Goal: Information Seeking & Learning: Learn about a topic

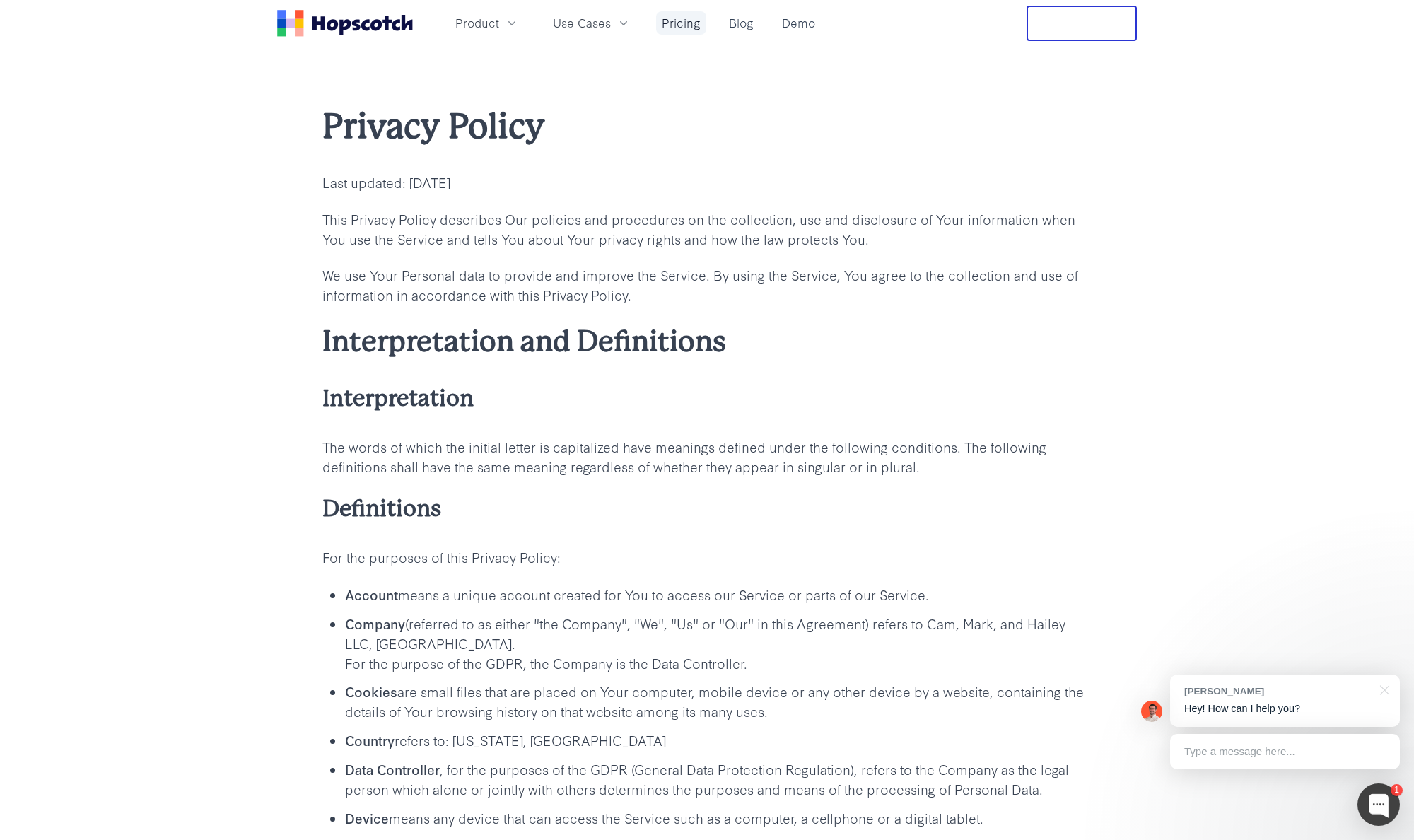
click at [667, 25] on link "Pricing" at bounding box center [681, 22] width 50 height 23
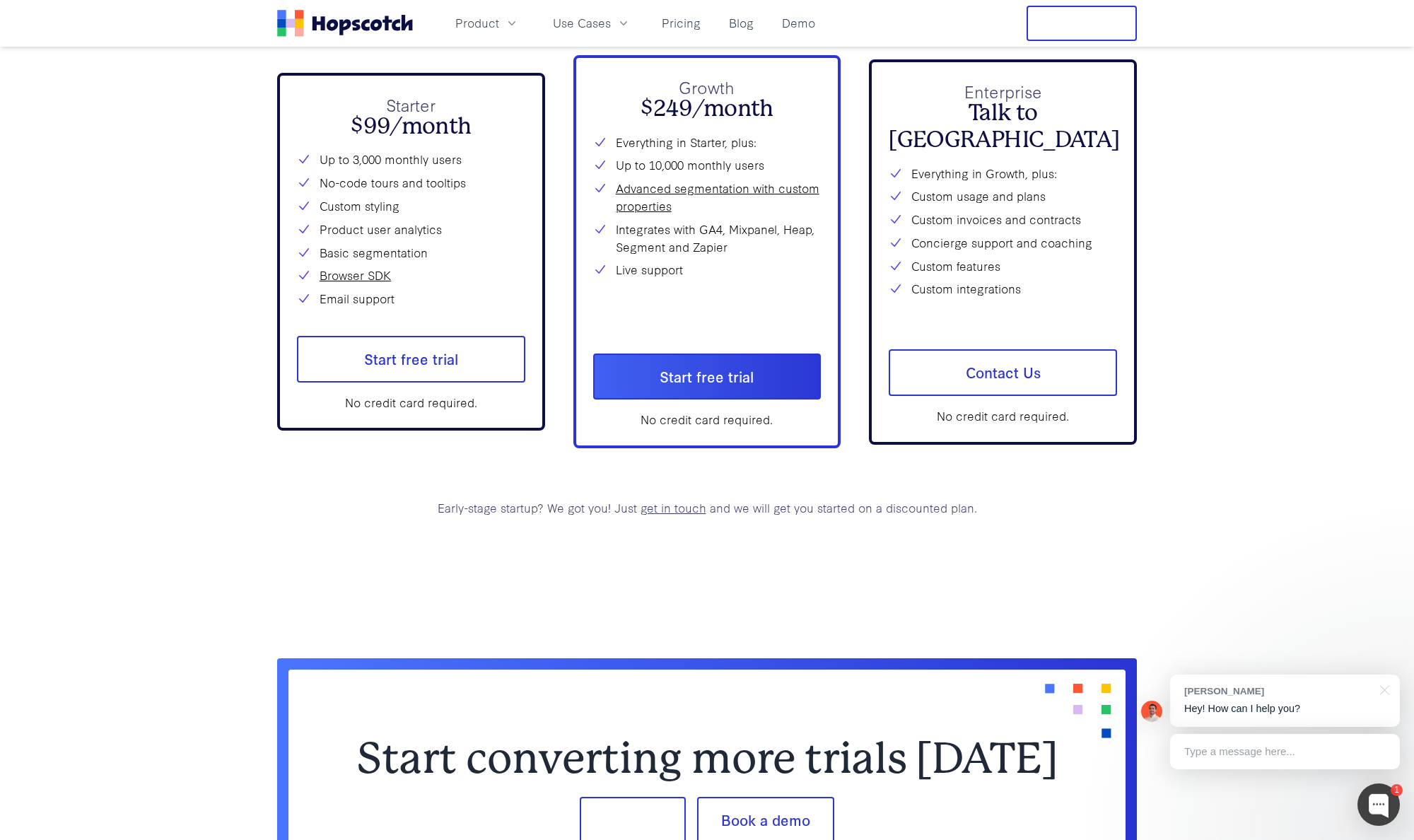
scroll to position [5441, 0]
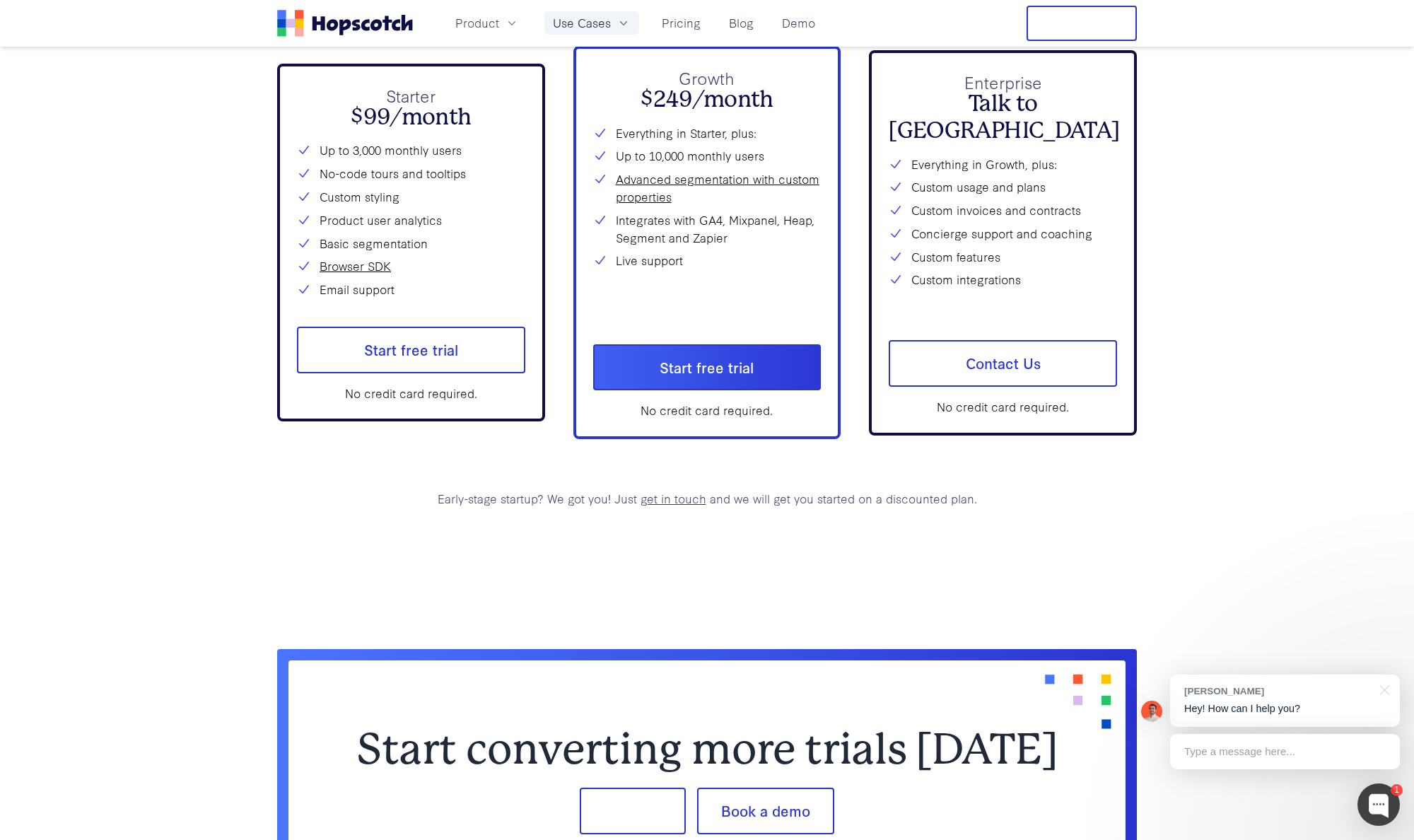
click at [587, 20] on span "Use Cases" at bounding box center [581, 22] width 58 height 18
click at [1197, 739] on div "Type a message here..." at bounding box center [1285, 751] width 230 height 35
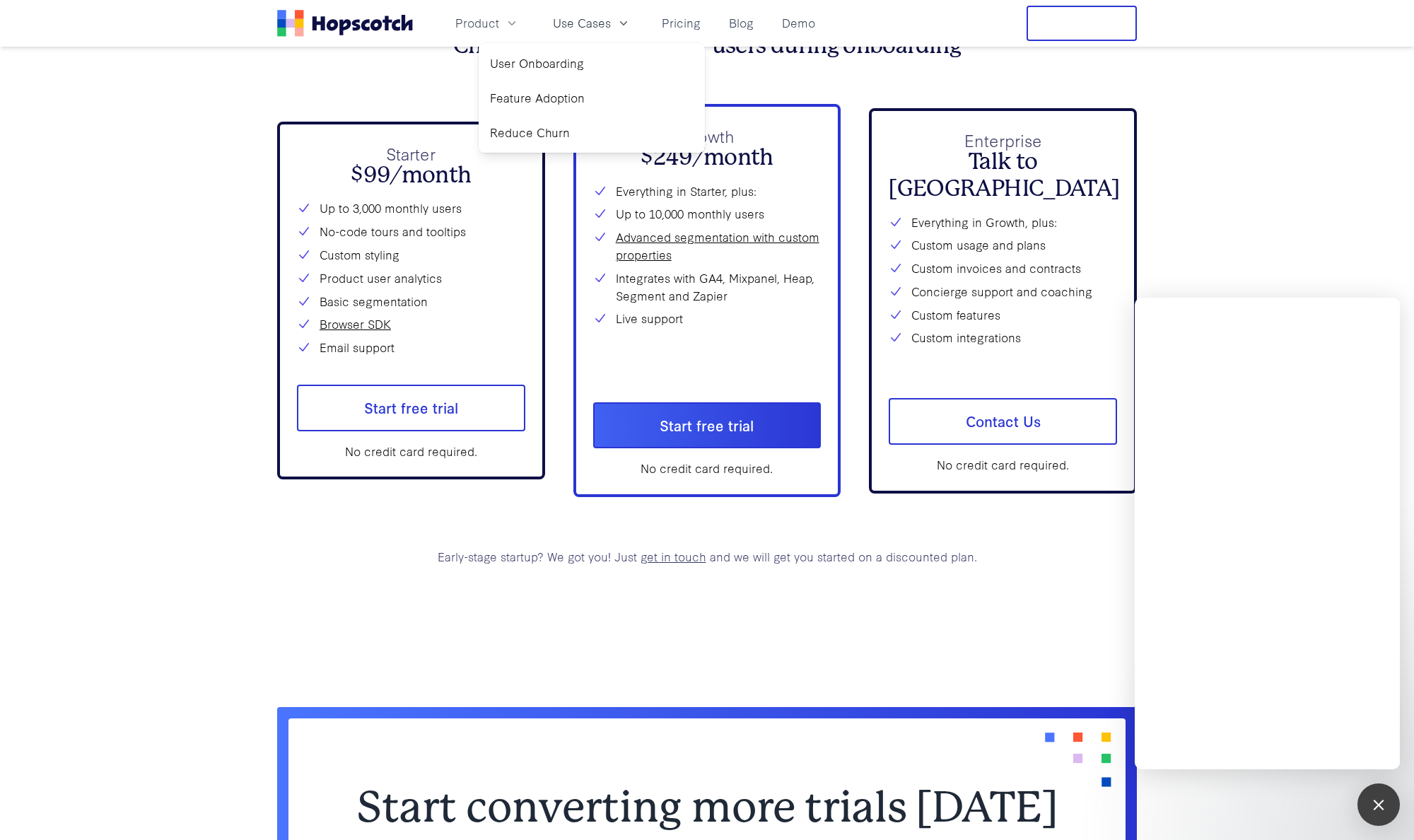
scroll to position [5017, 0]
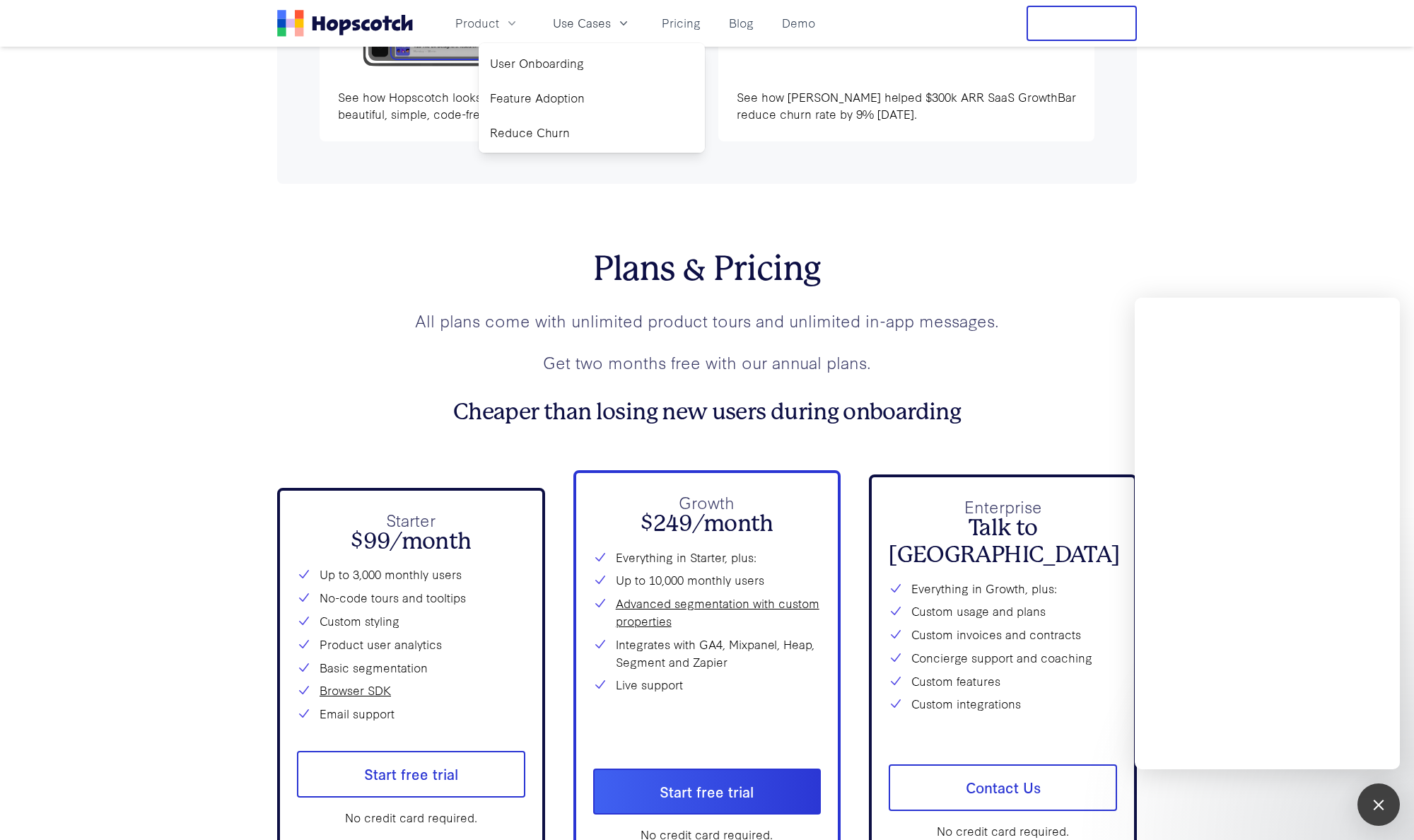
click at [1021, 308] on p "All plans come with unlimited product tours and unlimited in-app messages." at bounding box center [707, 320] width 860 height 25
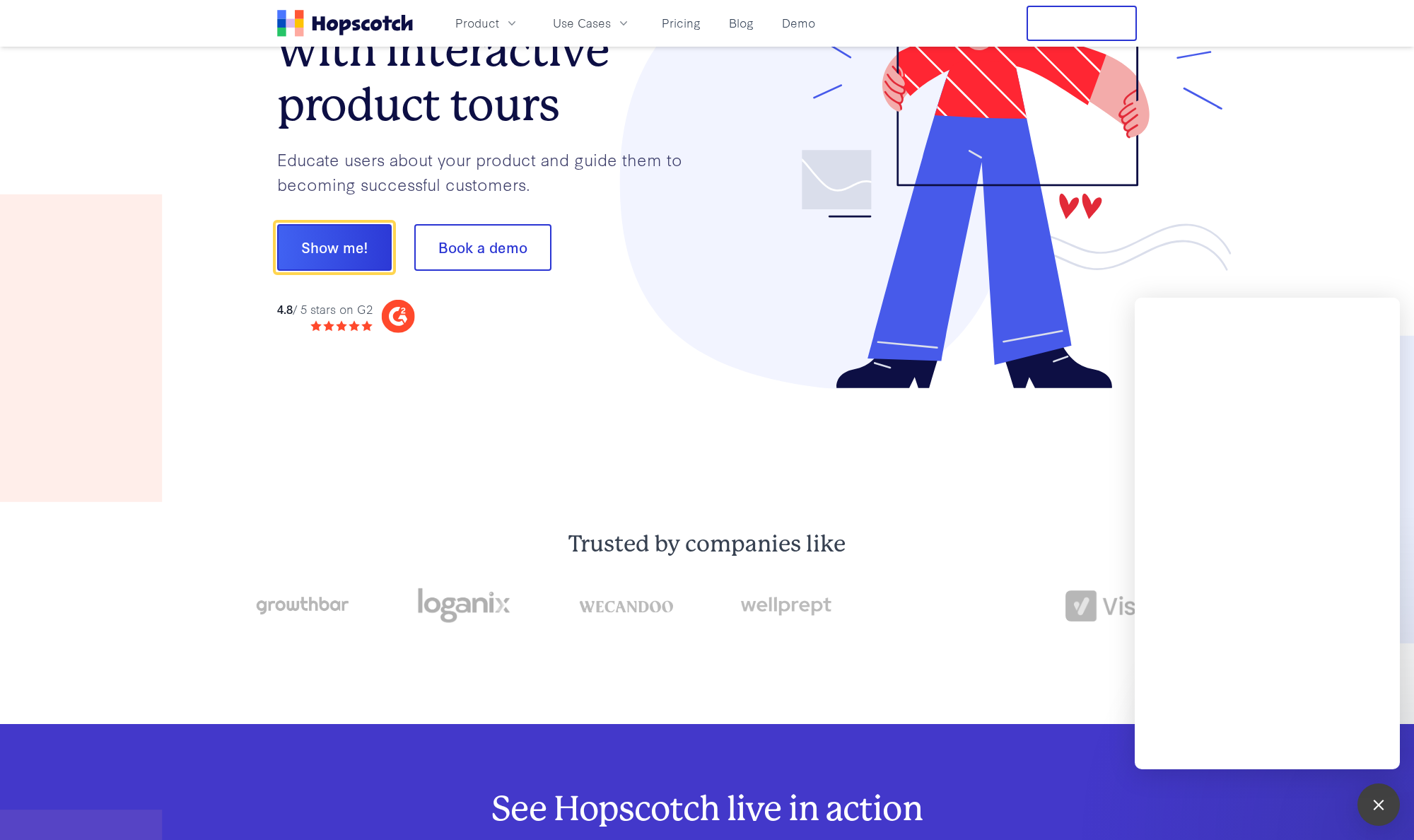
scroll to position [0, 0]
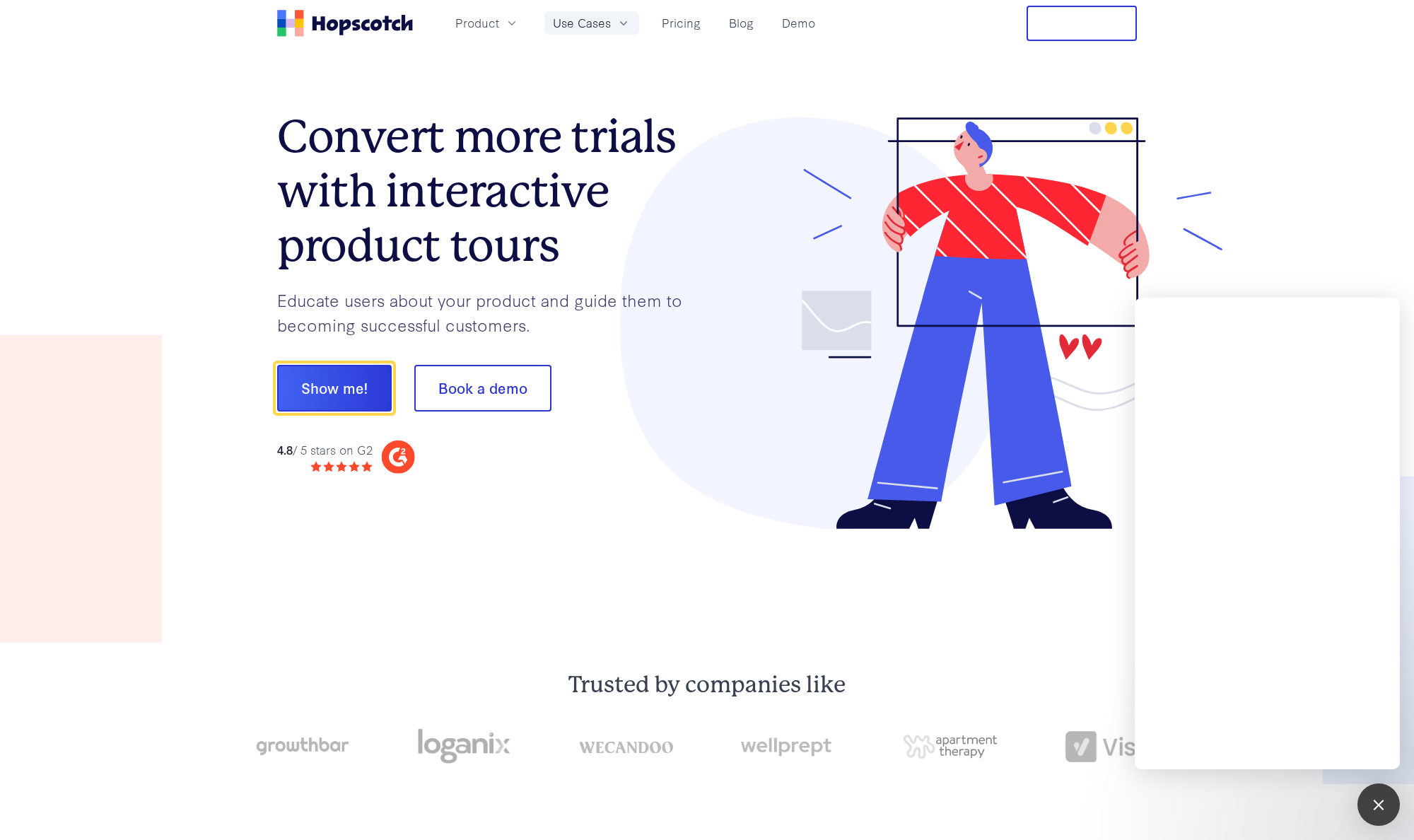
click at [604, 23] on span "Use Cases" at bounding box center [581, 22] width 58 height 18
click at [481, 23] on span "Product" at bounding box center [477, 22] width 44 height 18
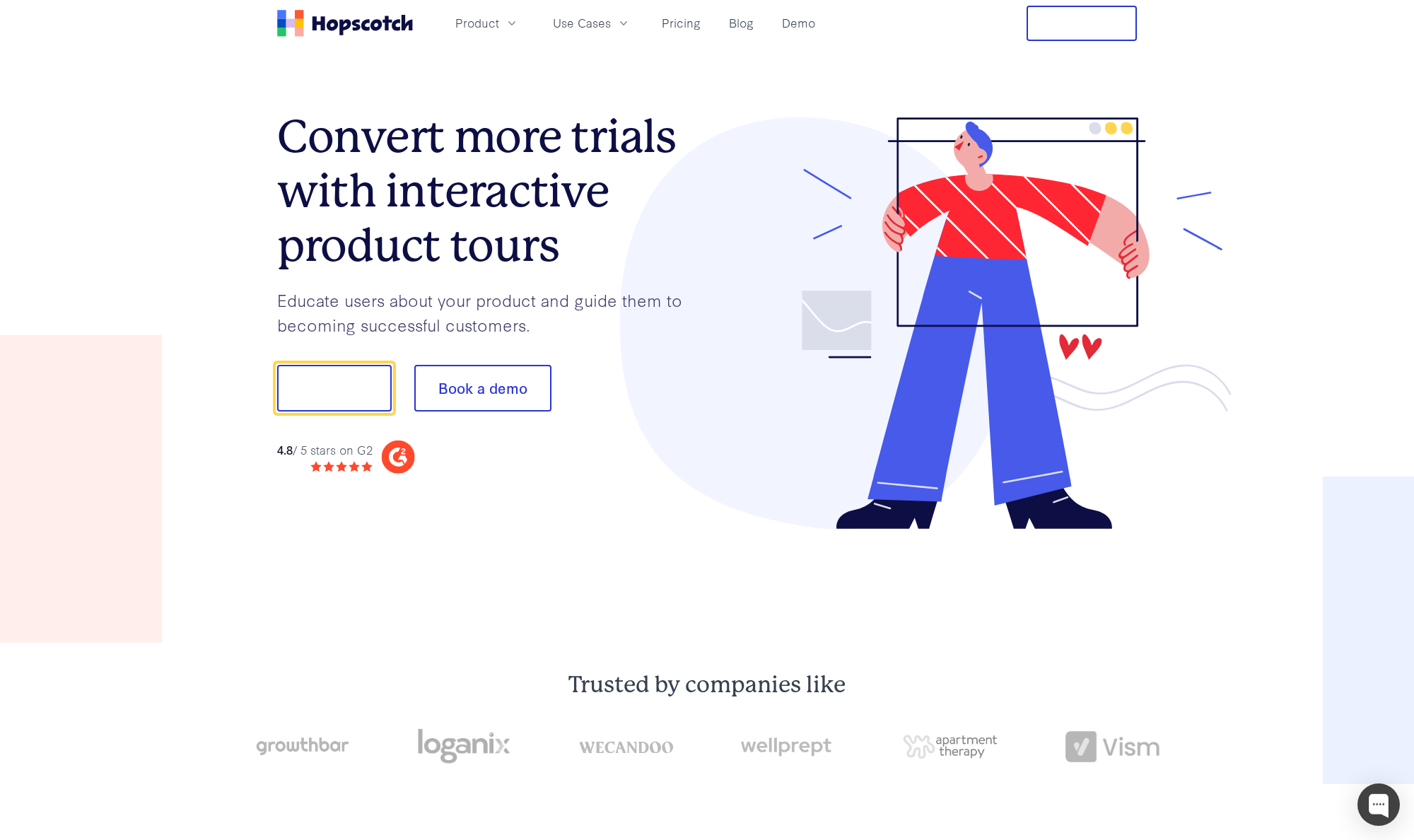
click at [1044, 22] on button "Free Trial" at bounding box center [1082, 23] width 110 height 35
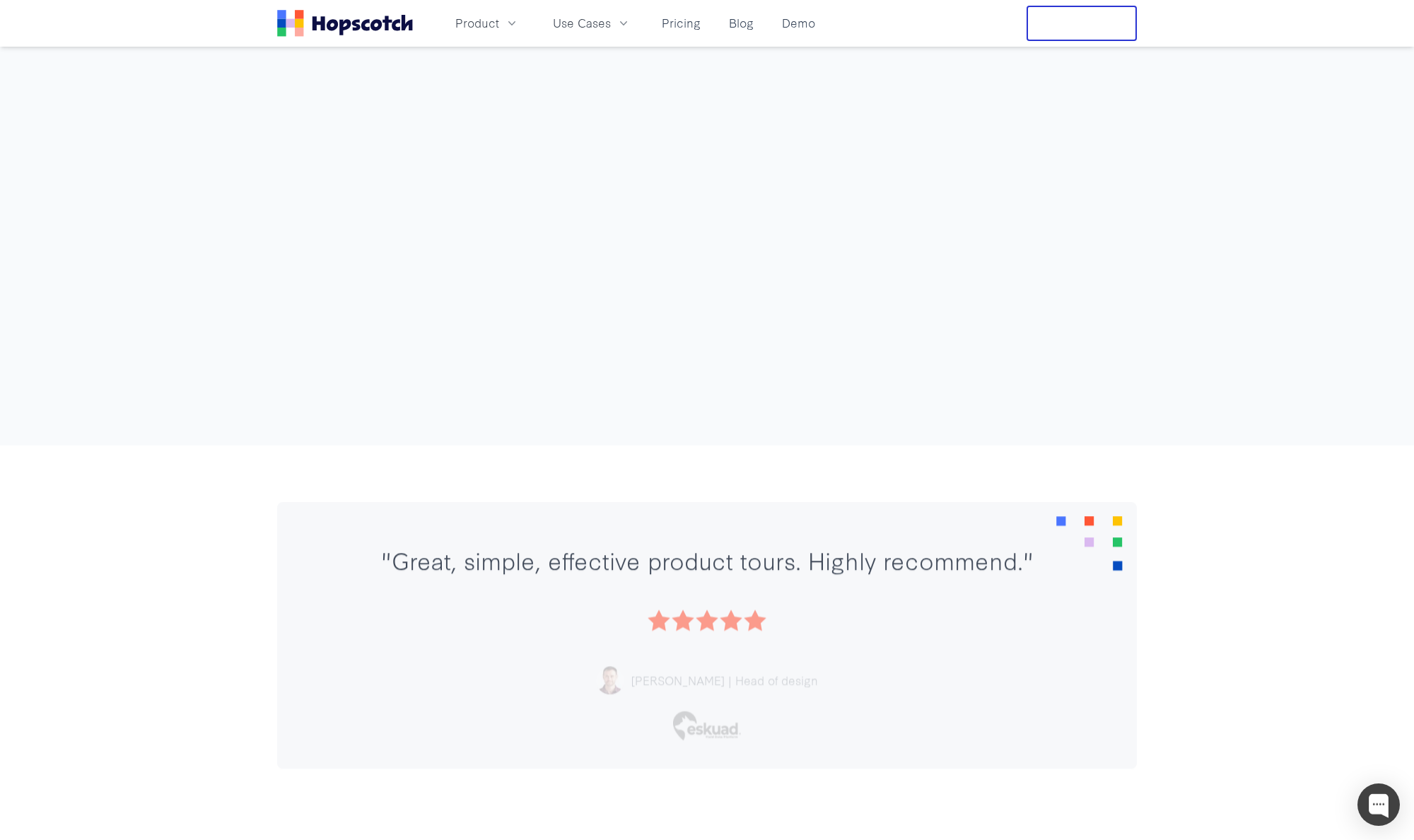
scroll to position [4565, 0]
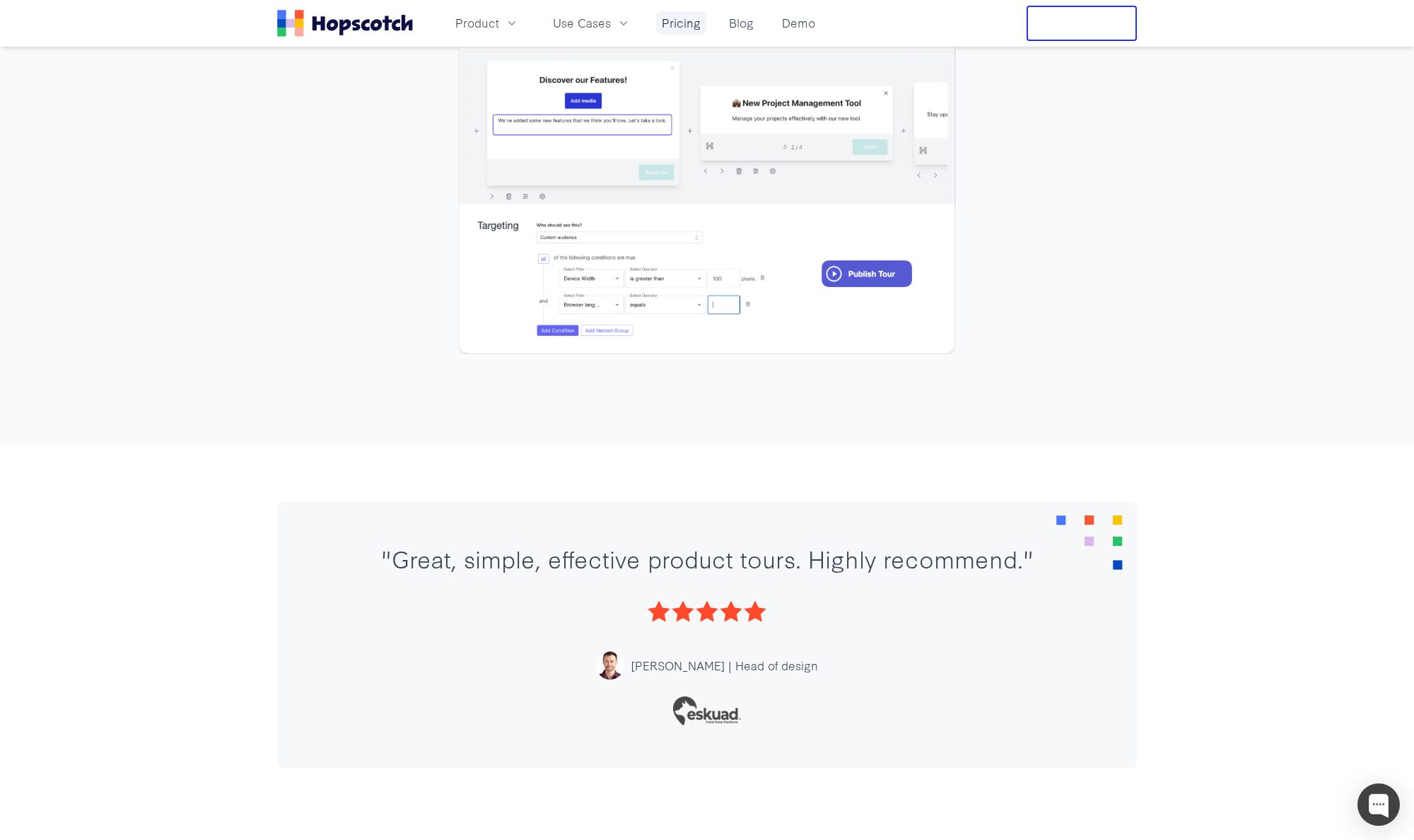
click at [687, 25] on link "Pricing" at bounding box center [681, 22] width 50 height 23
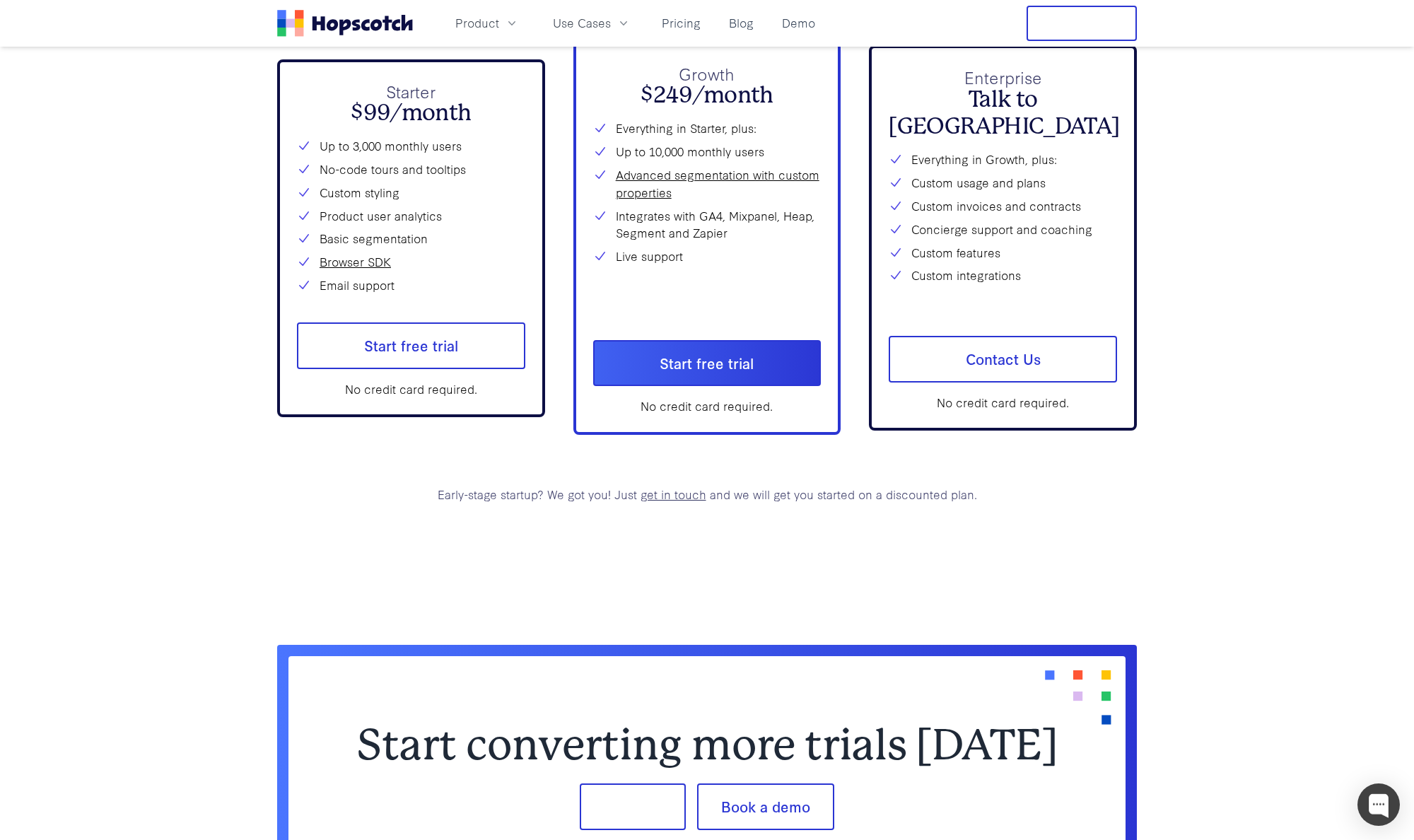
scroll to position [5439, 0]
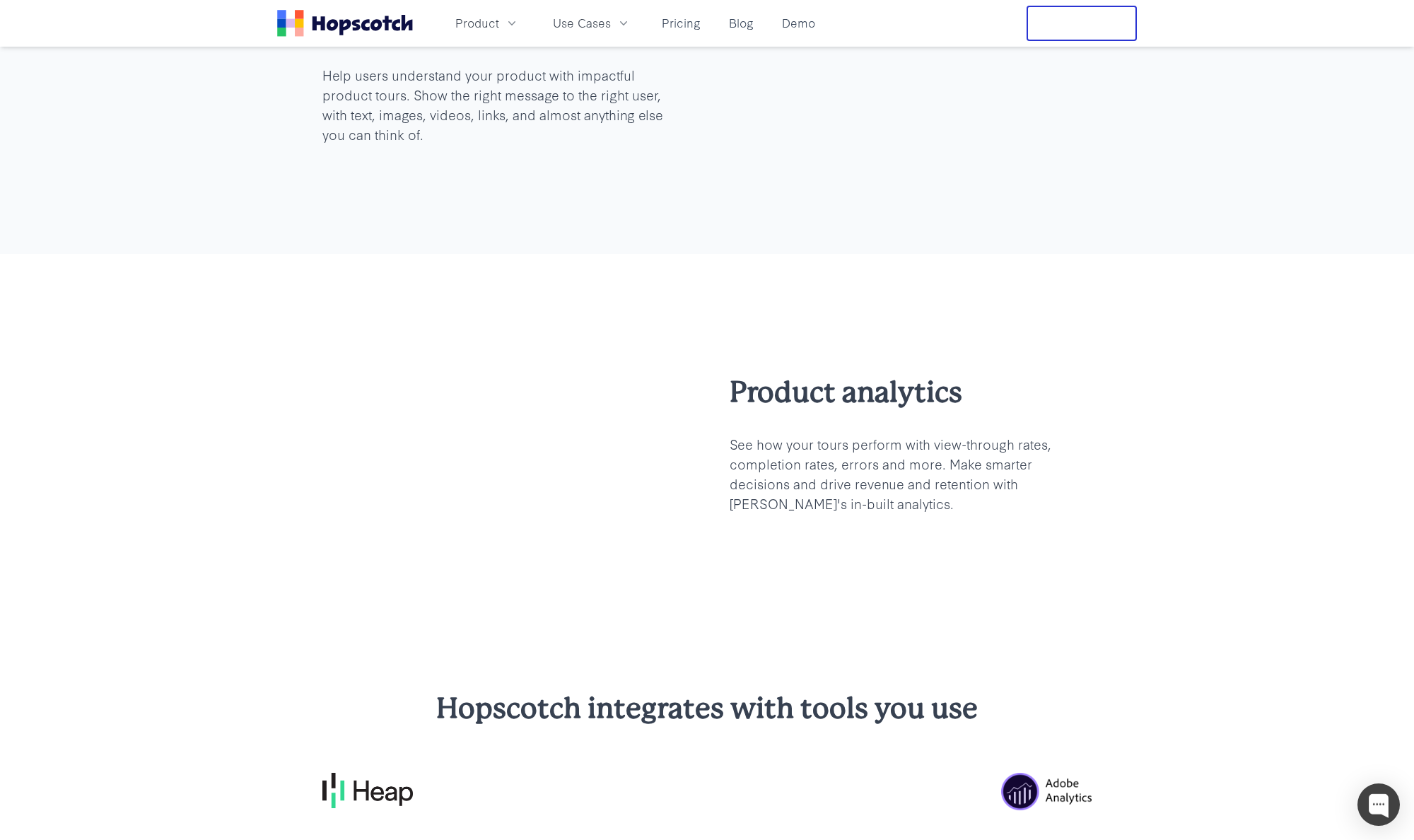
scroll to position [3544, 0]
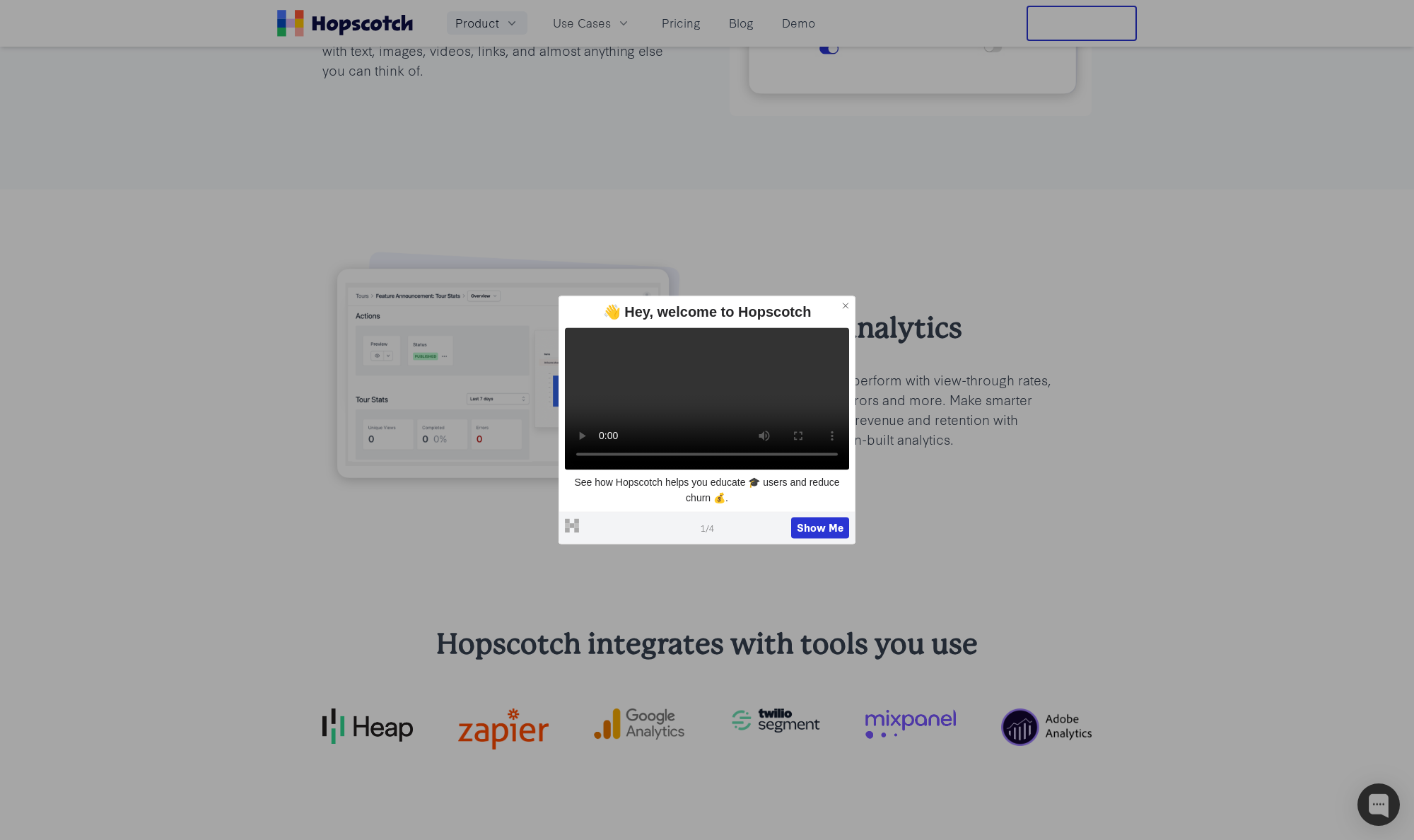
click at [475, 17] on span "Product" at bounding box center [477, 22] width 44 height 18
click at [830, 539] on button "Show Me" at bounding box center [820, 527] width 58 height 21
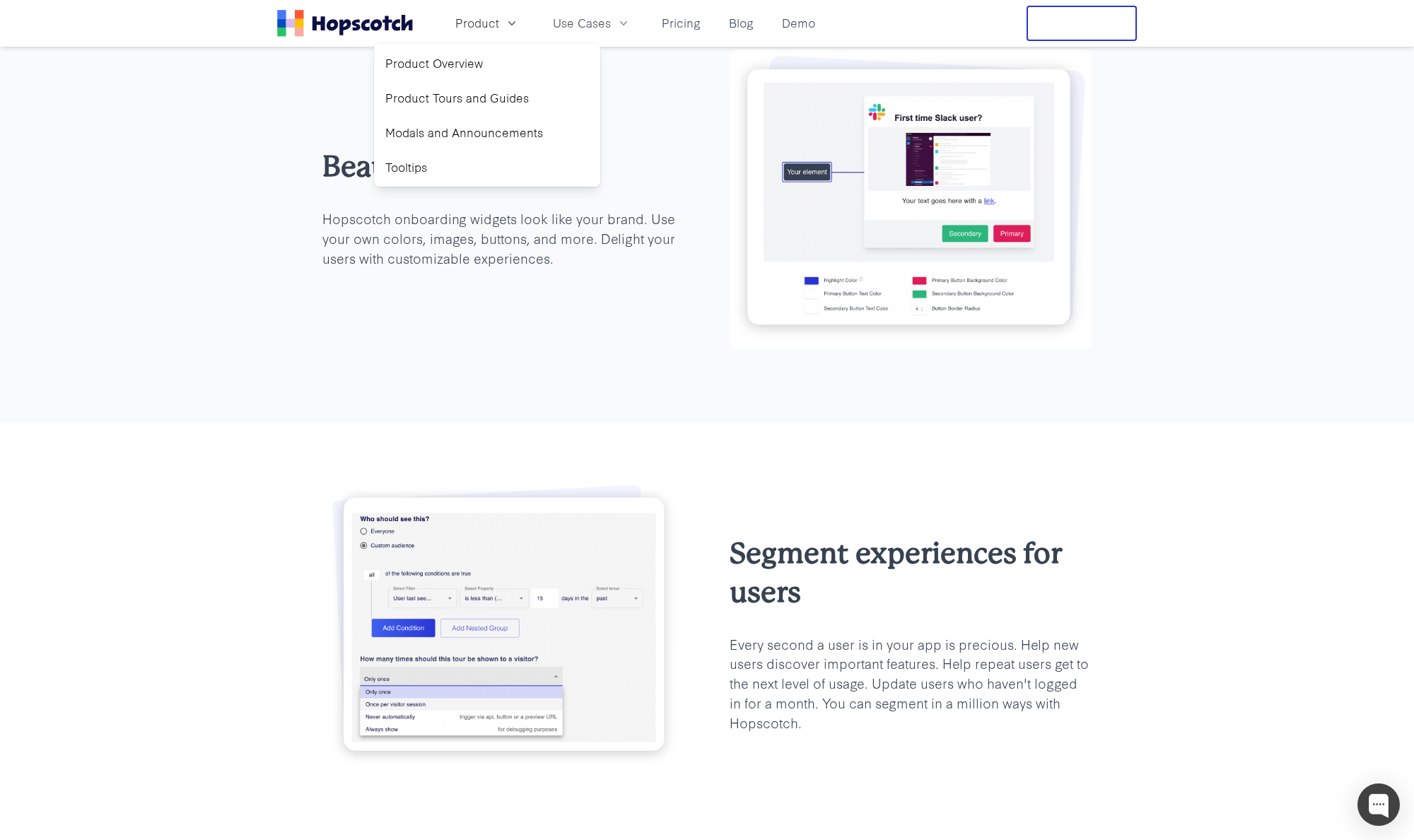
scroll to position [2201, 0]
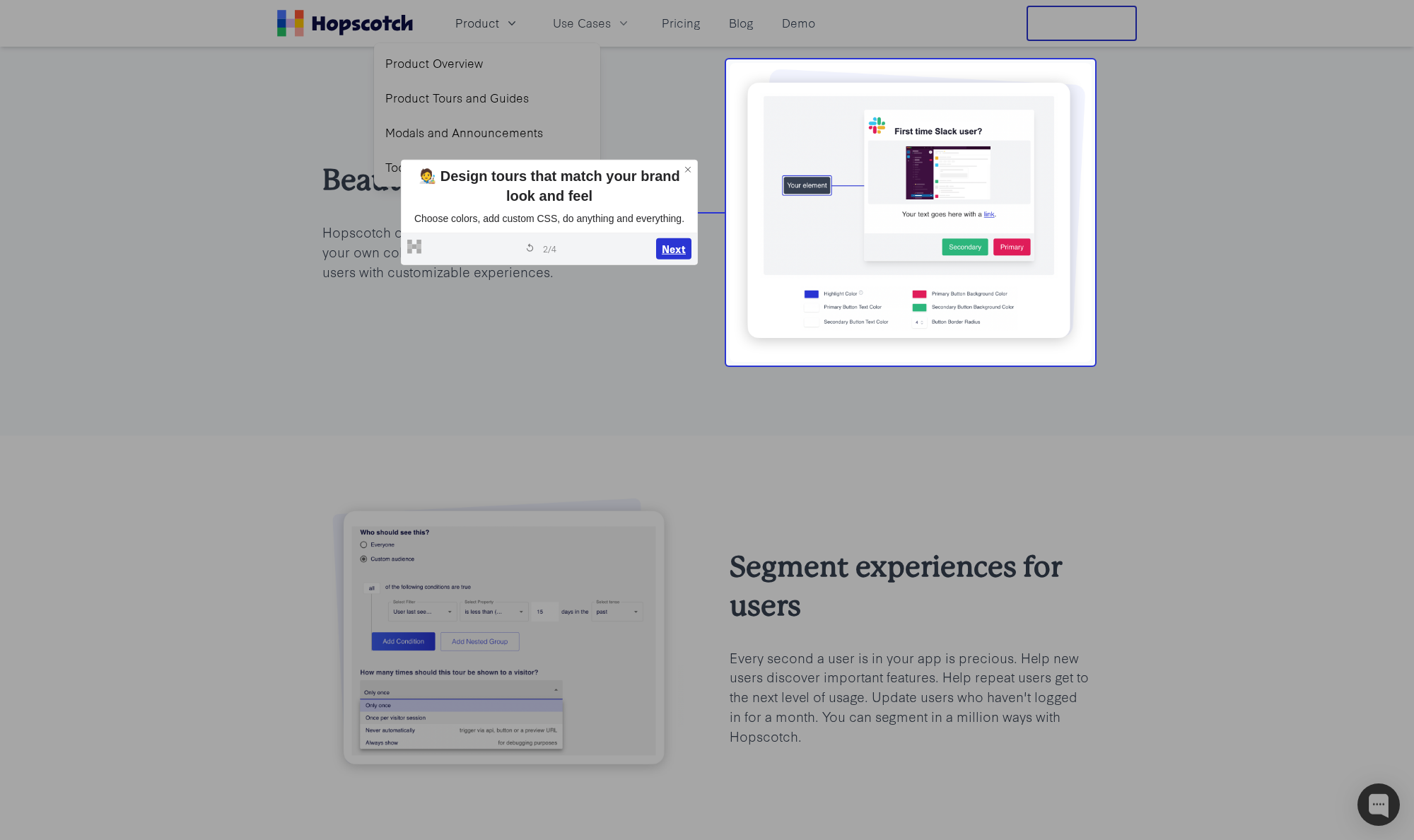
click at [678, 257] on button "Next" at bounding box center [674, 248] width 35 height 21
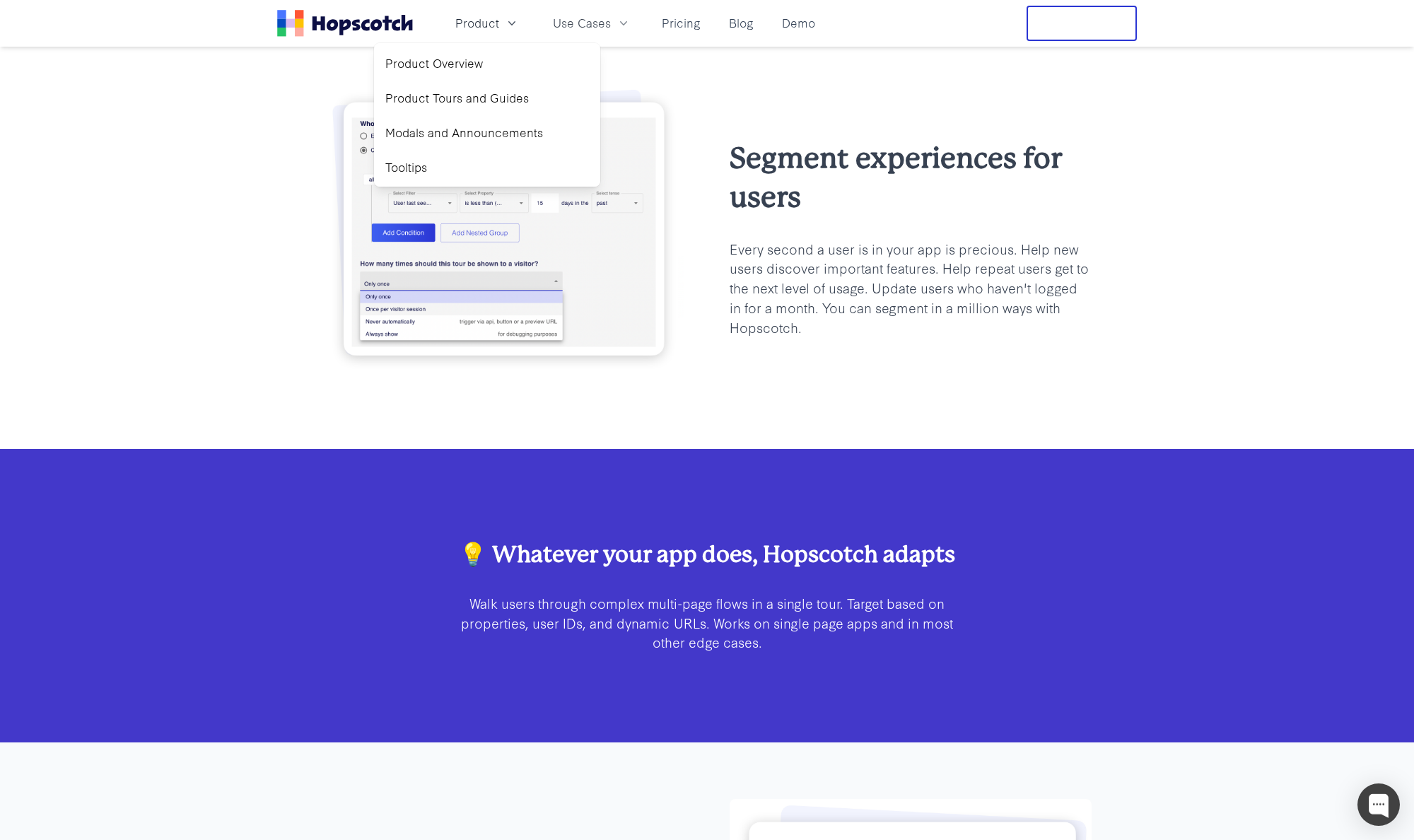
scroll to position [2626, 0]
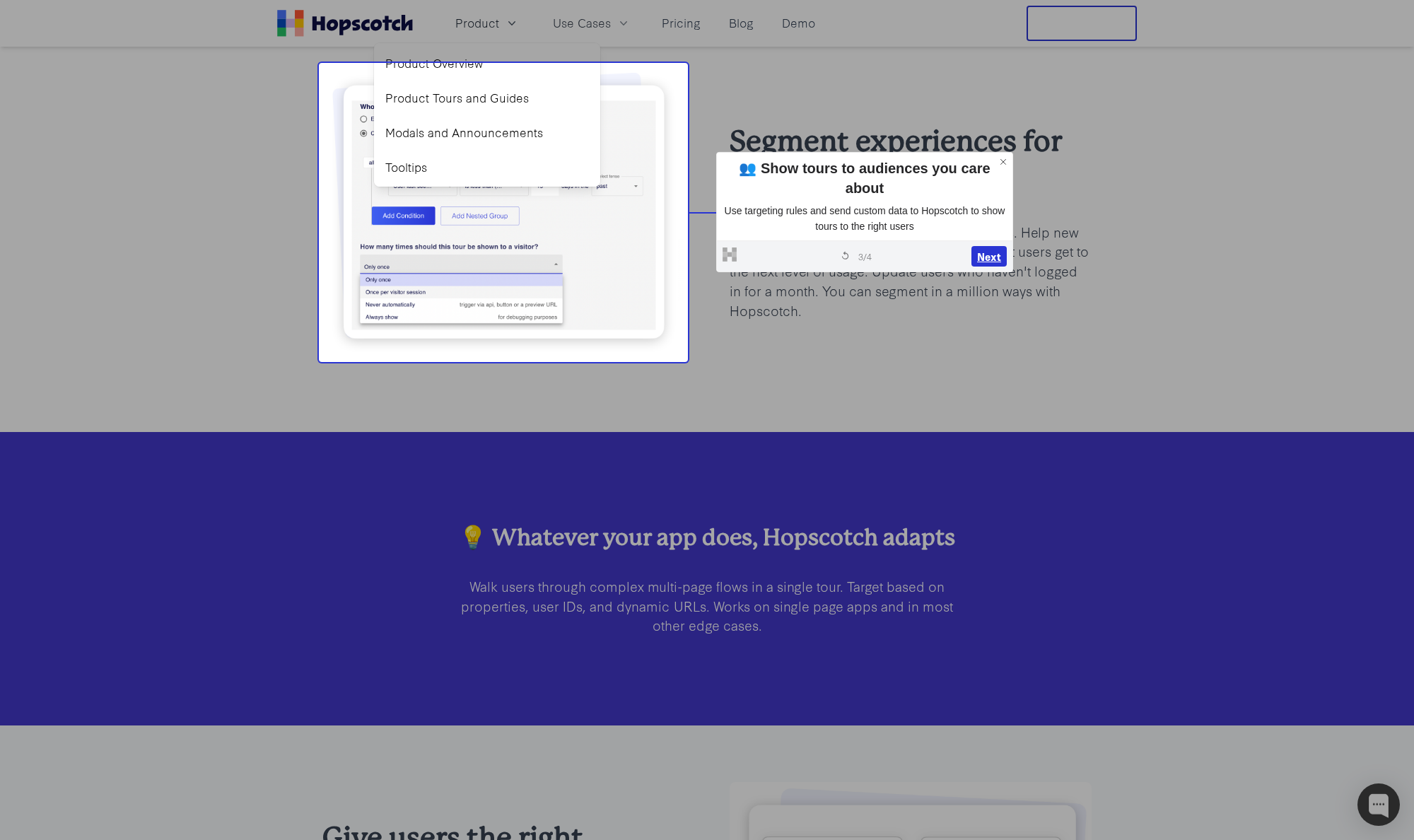
click at [991, 247] on button "Next" at bounding box center [989, 257] width 35 height 21
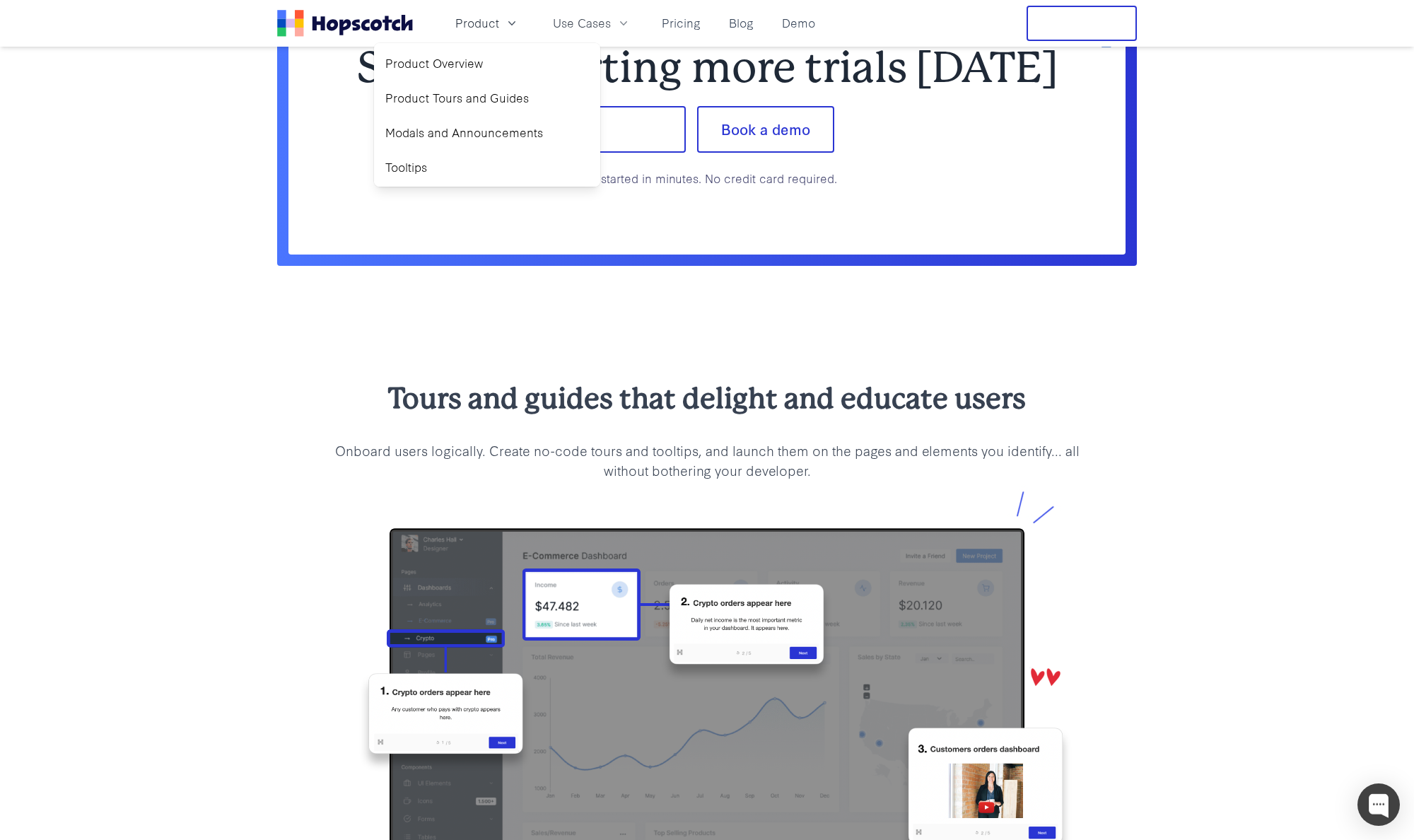
scroll to position [1147, 0]
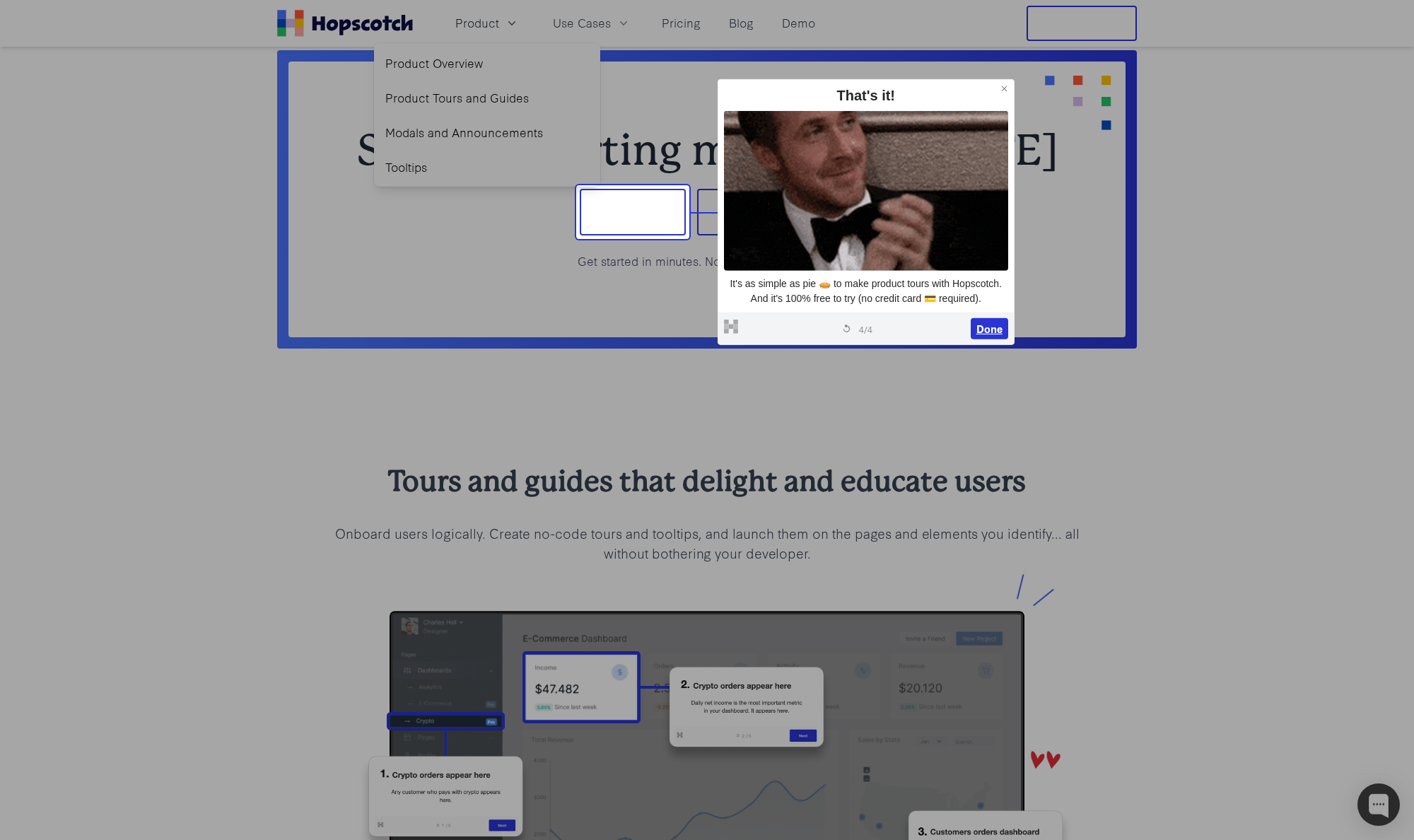
click at [992, 325] on button "Done" at bounding box center [989, 329] width 37 height 21
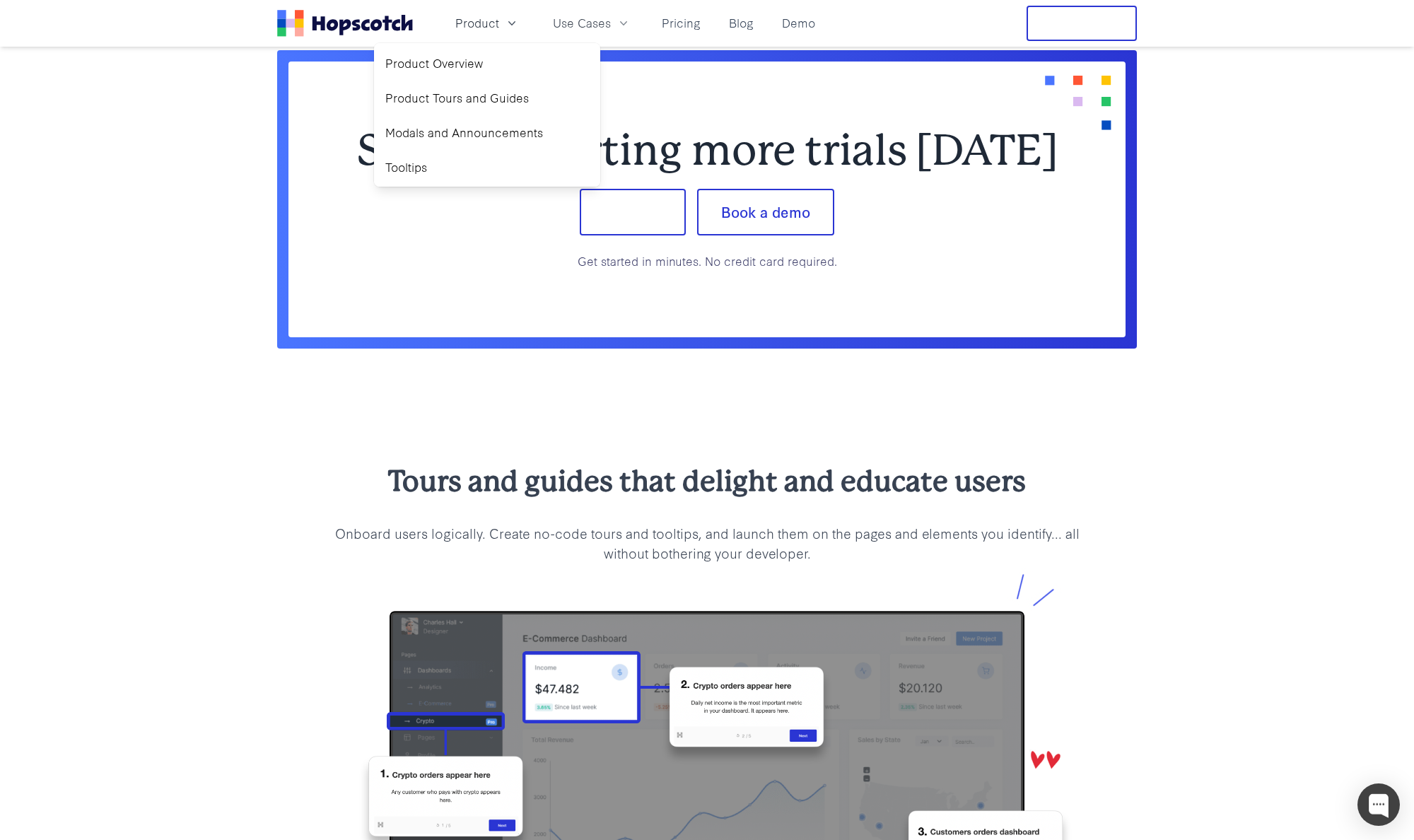
click at [133, 309] on div "Start converting more trials today Sign up Book a demo Get started in minutes. …" at bounding box center [707, 200] width 1414 height 413
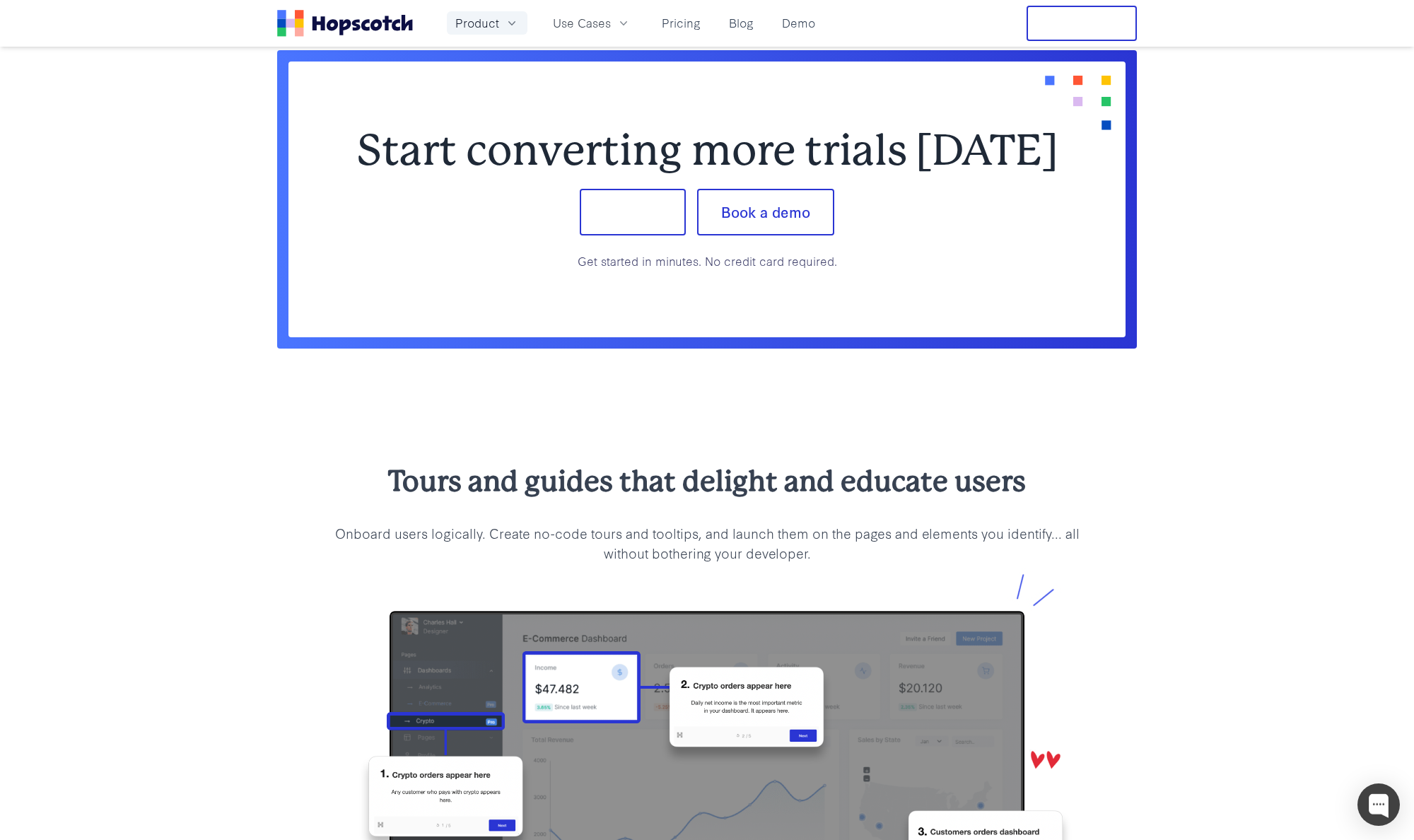
click at [481, 22] on span "Product" at bounding box center [477, 22] width 44 height 18
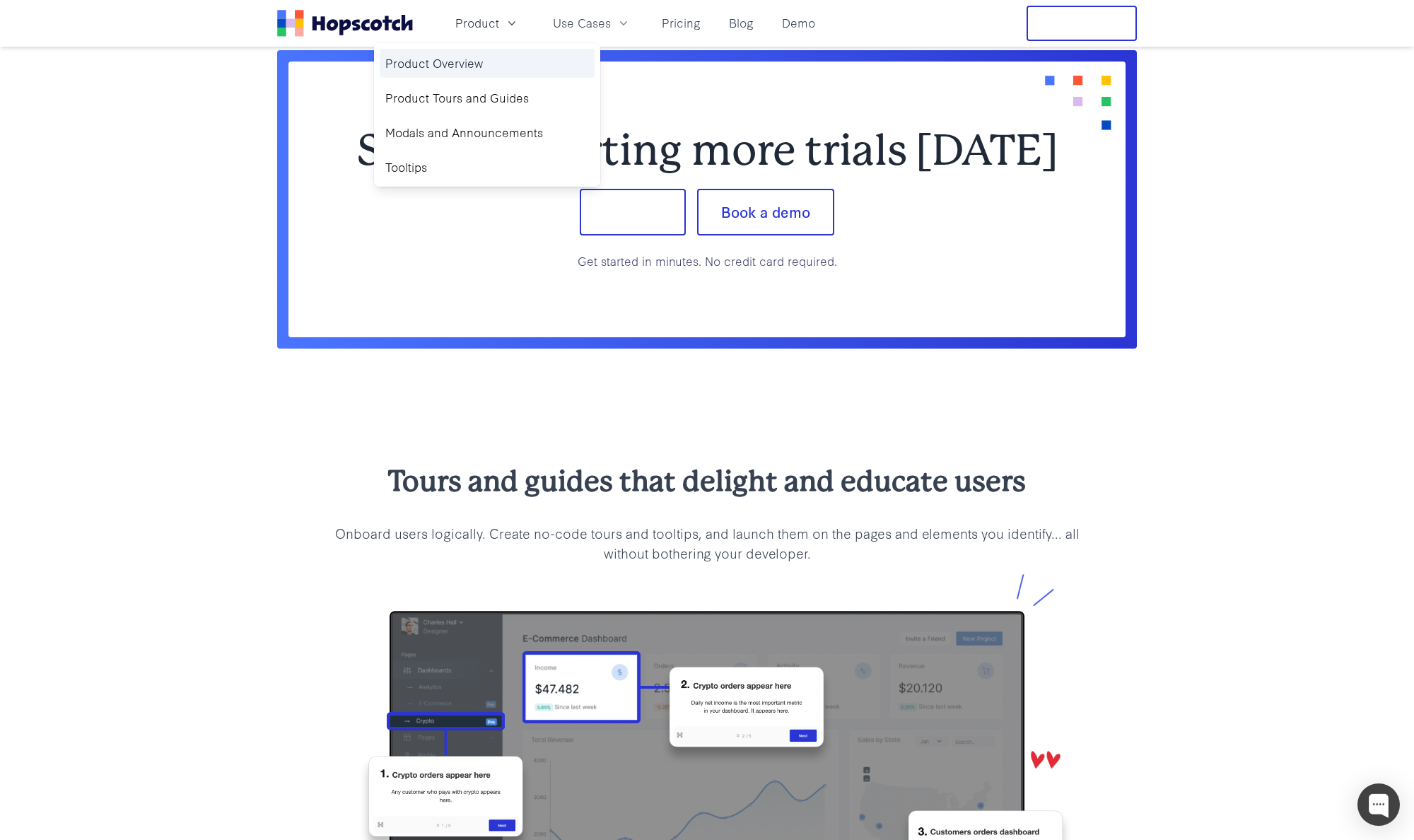
click at [510, 72] on link "Product Overview" at bounding box center [487, 63] width 215 height 29
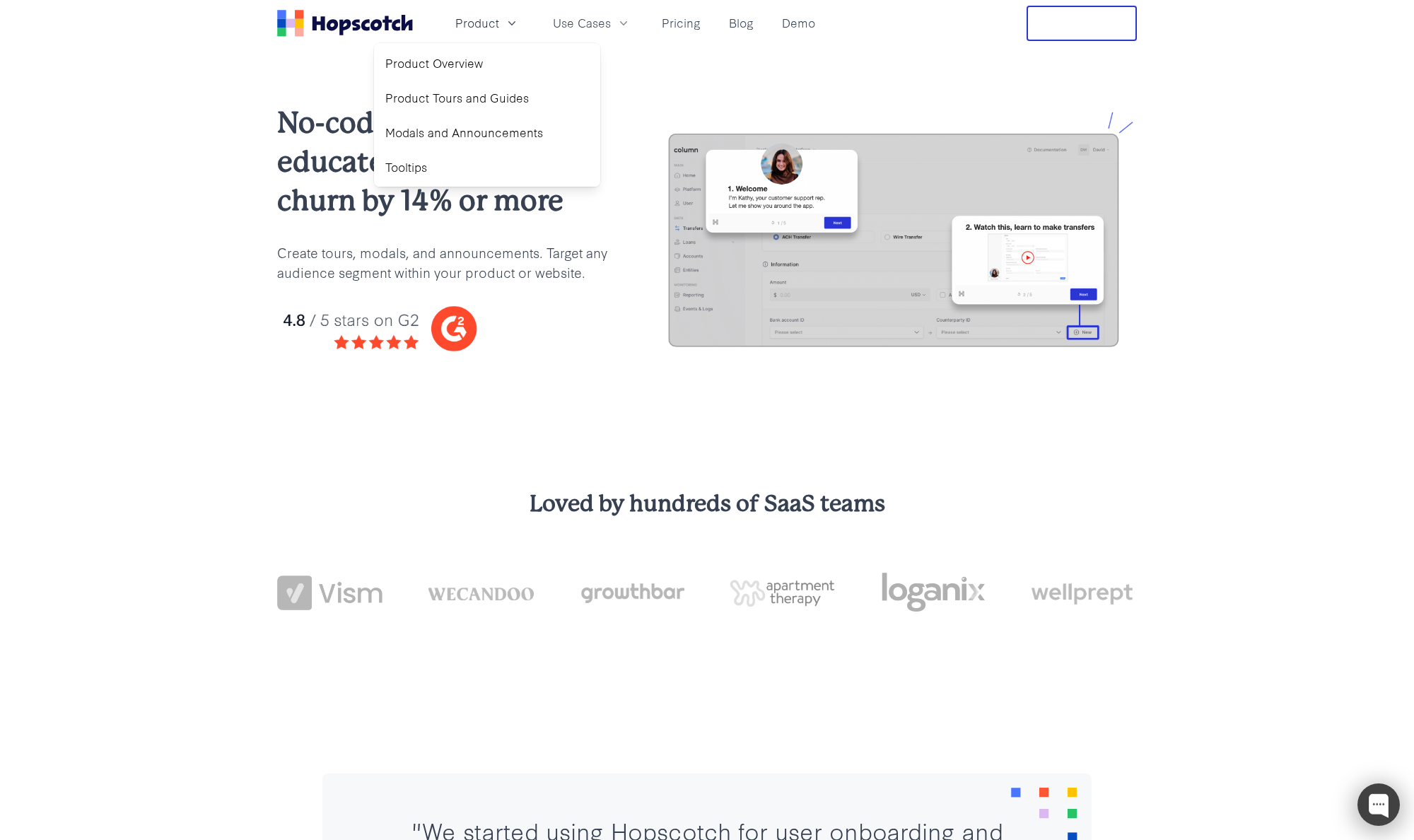
click at [1376, 814] on div at bounding box center [1378, 804] width 42 height 42
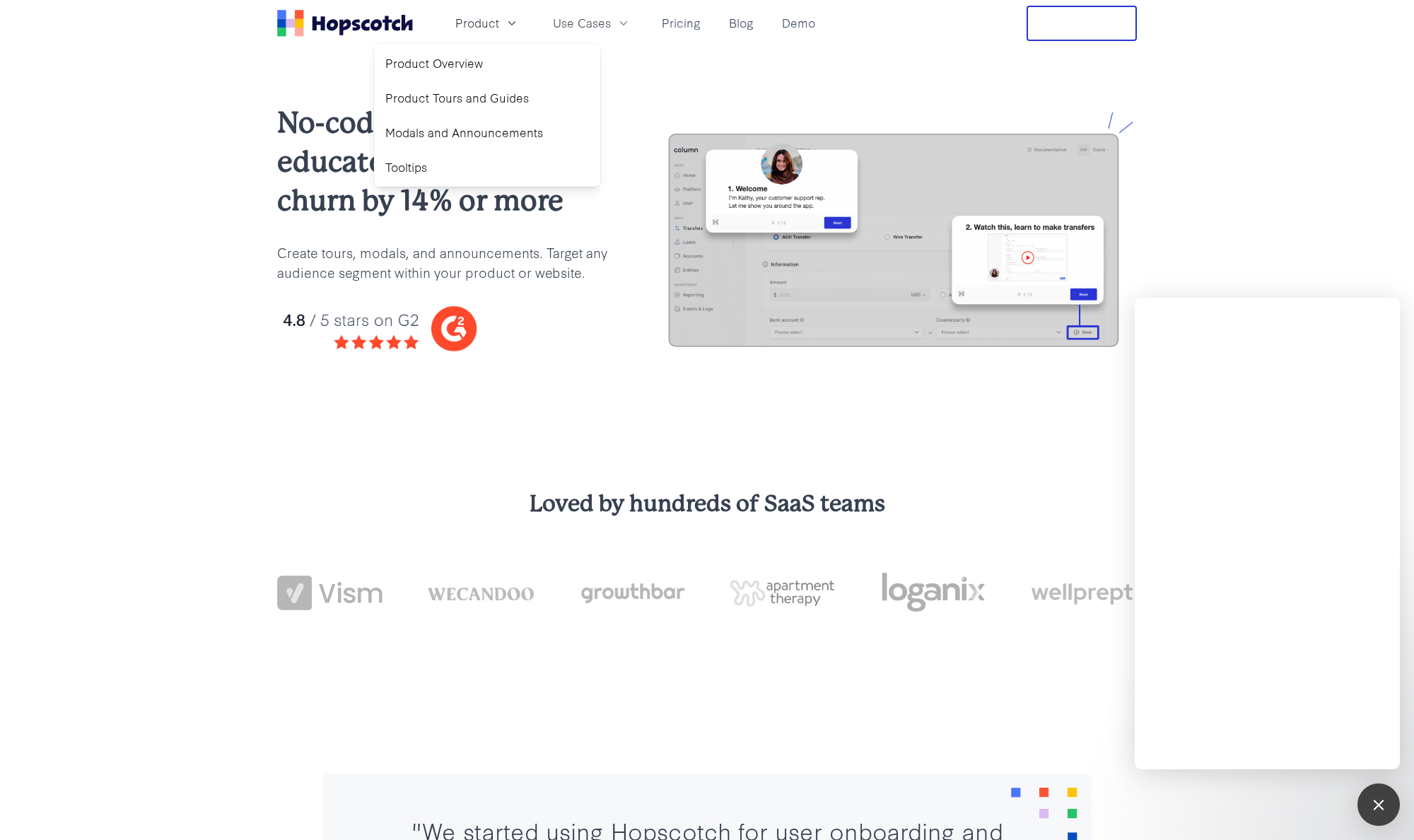
click at [1070, 634] on div at bounding box center [707, 601] width 860 height 118
click at [1043, 411] on div "No-code product tours: educate users & reduce churn by 14% or more Create tours…" at bounding box center [707, 240] width 1414 height 386
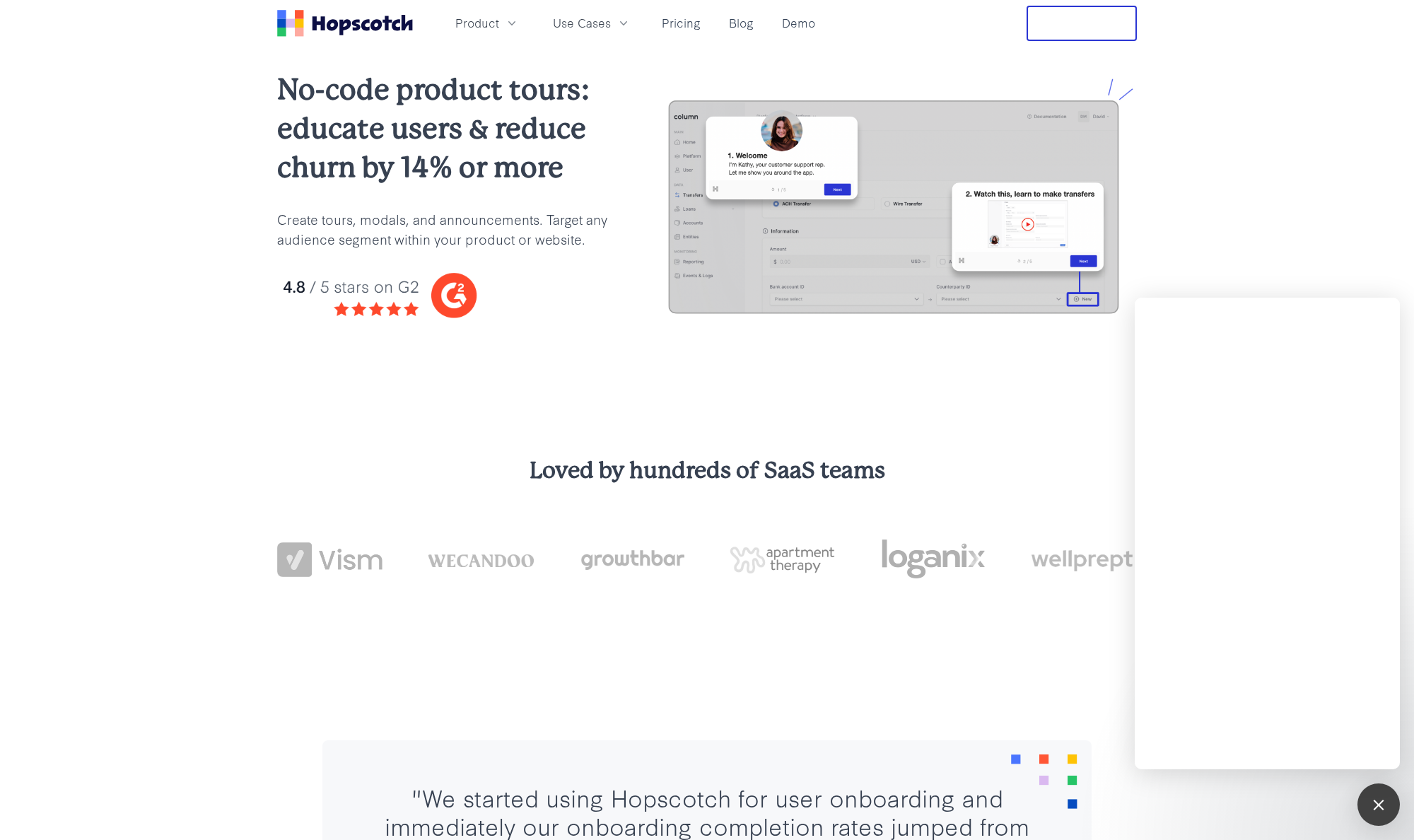
scroll to position [45, 0]
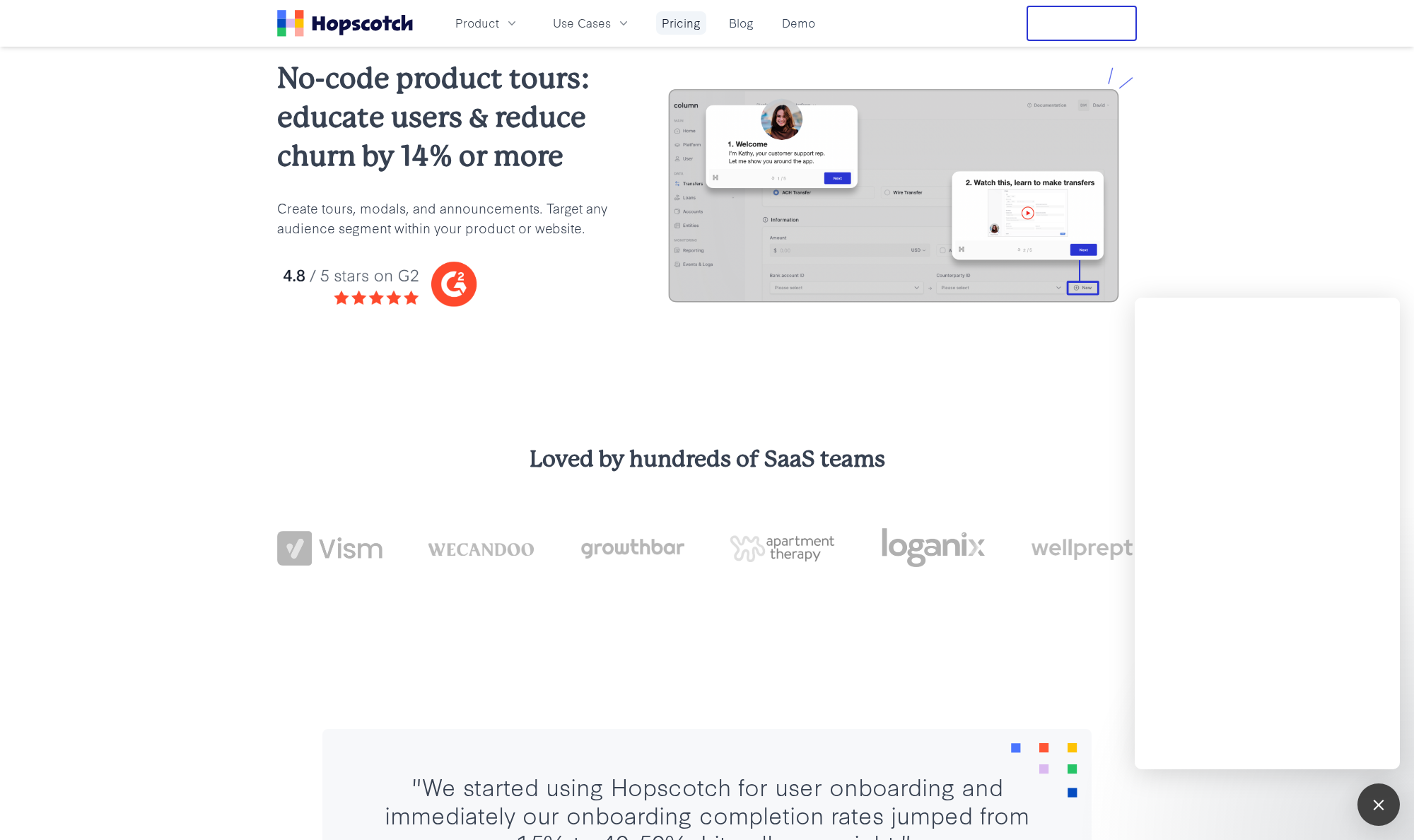
click at [689, 19] on link "Pricing" at bounding box center [681, 22] width 50 height 23
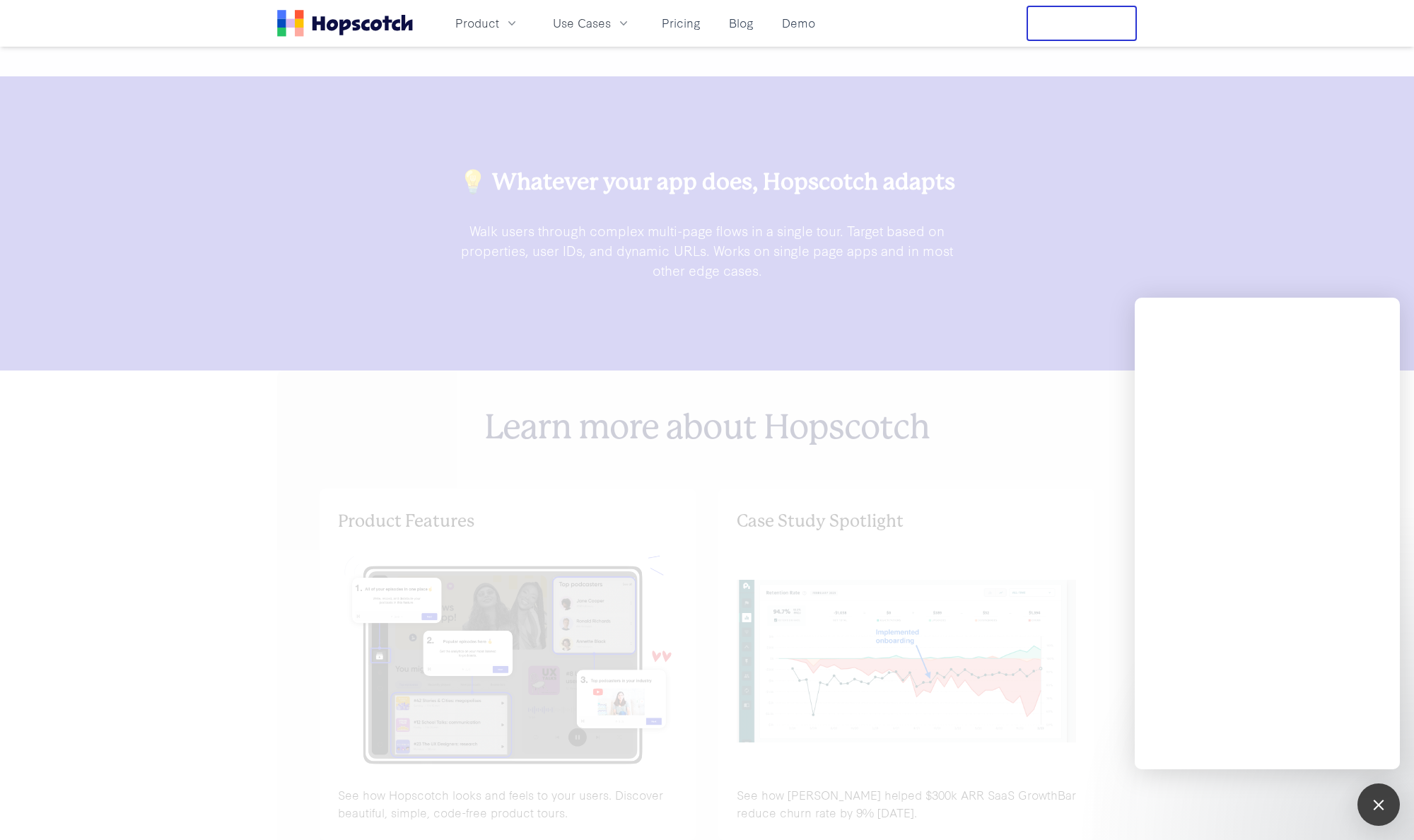
scroll to position [5201, 0]
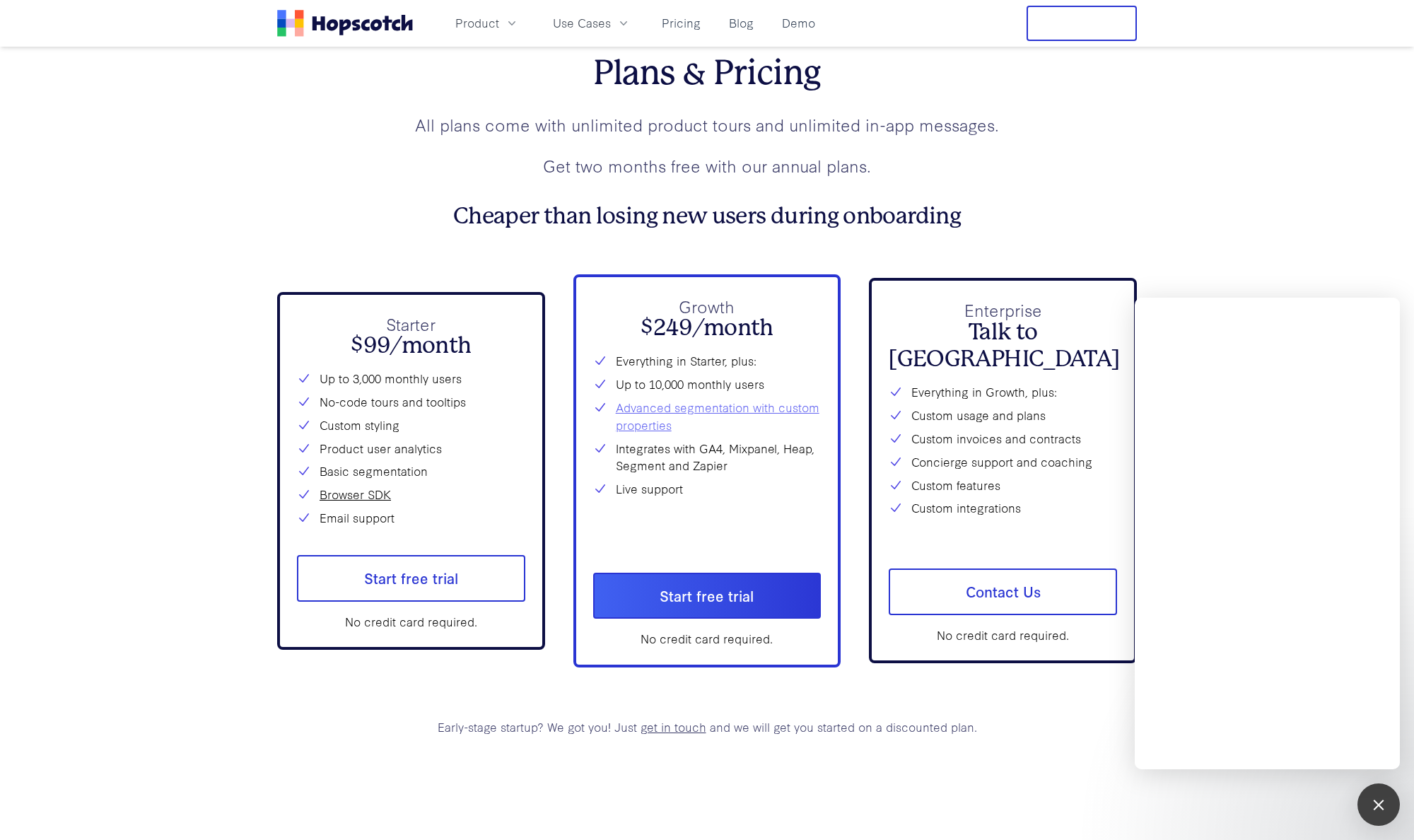
click at [651, 412] on link "Advanced segmentation with custom properties" at bounding box center [719, 416] width 205 height 35
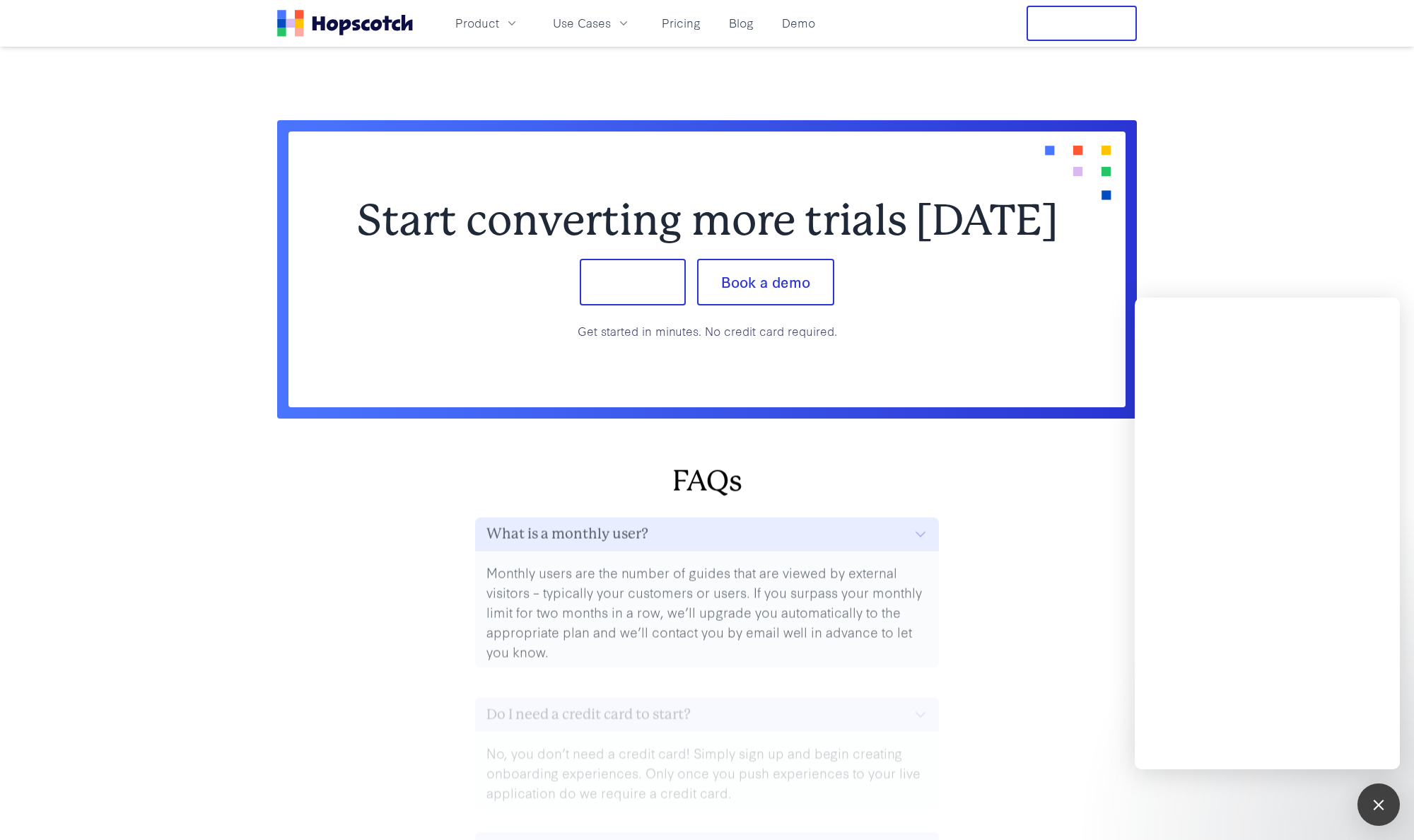
scroll to position [5961, 0]
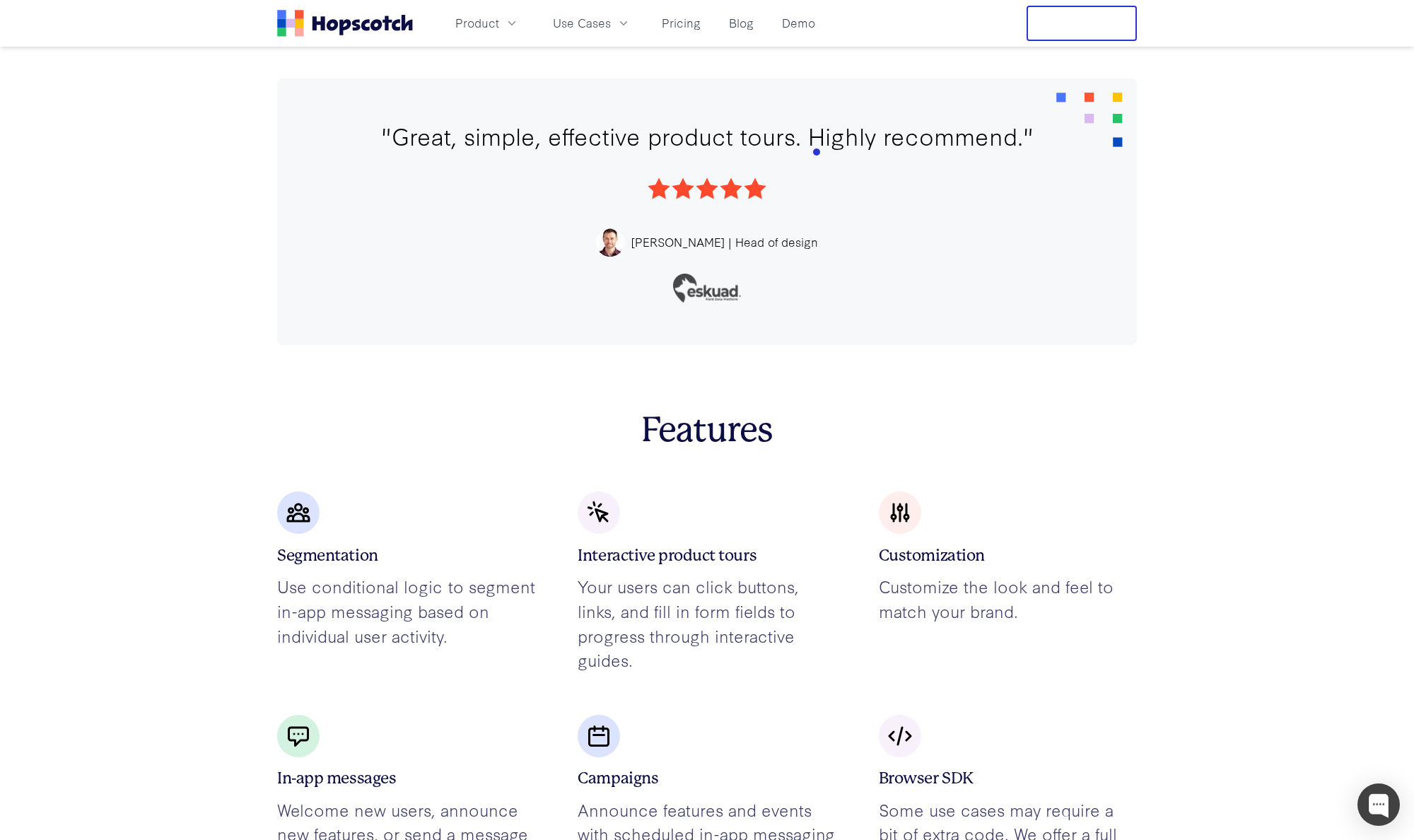
scroll to position [2933, 0]
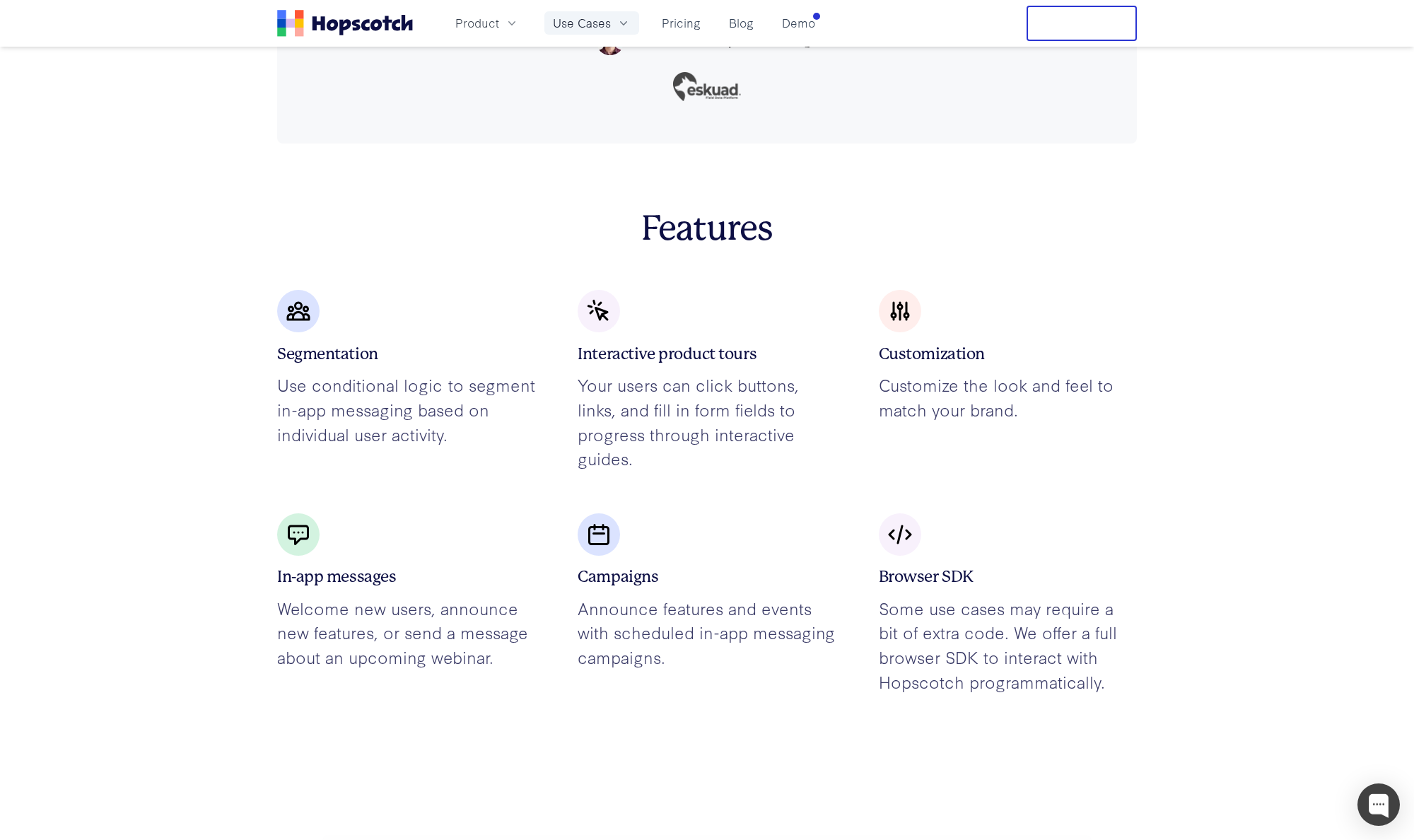
click at [625, 27] on icon "button" at bounding box center [623, 22] width 14 height 14
click at [498, 24] on button "Product" at bounding box center [487, 22] width 80 height 23
click at [561, 23] on span "Use Cases" at bounding box center [581, 22] width 58 height 18
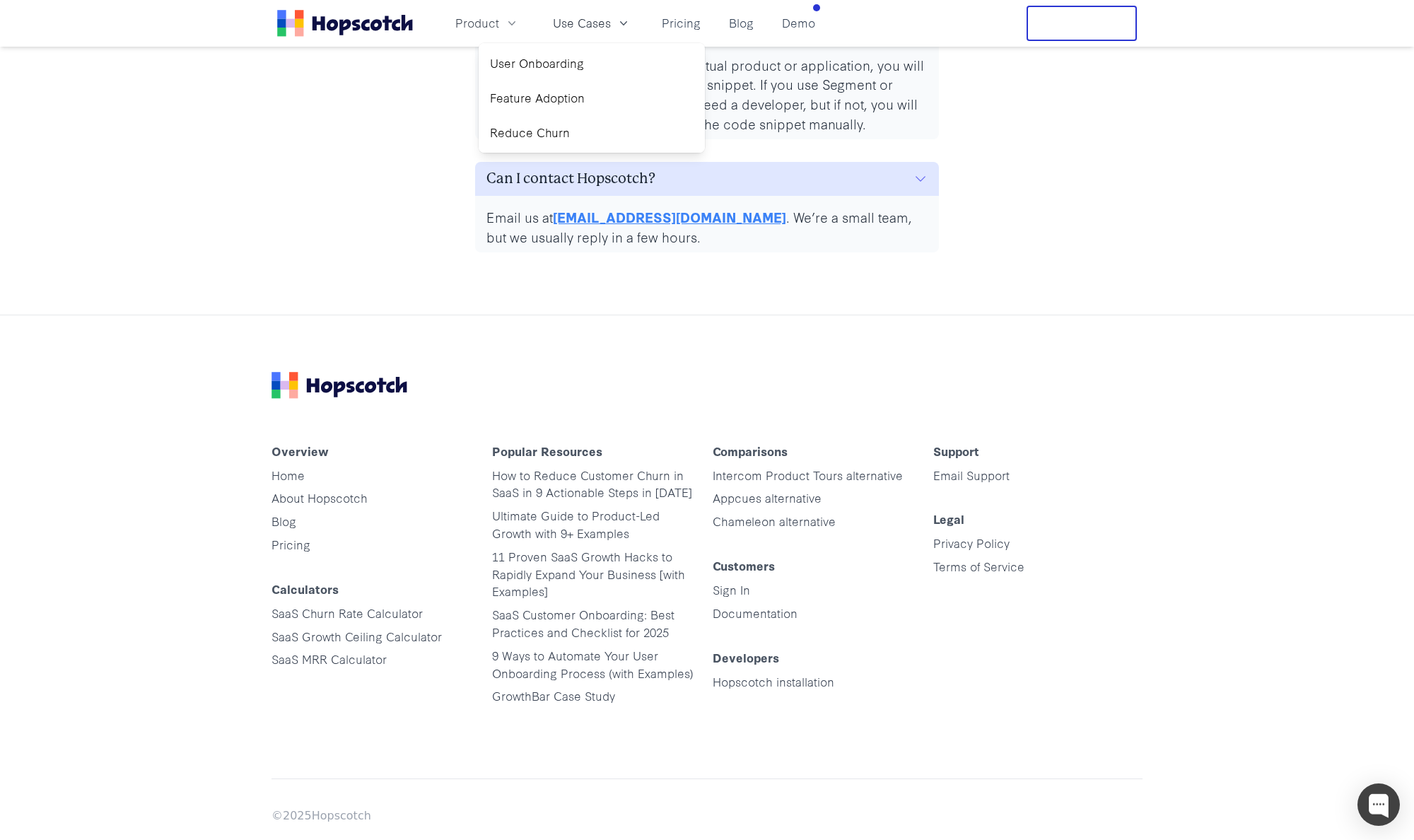
scroll to position [7148, 0]
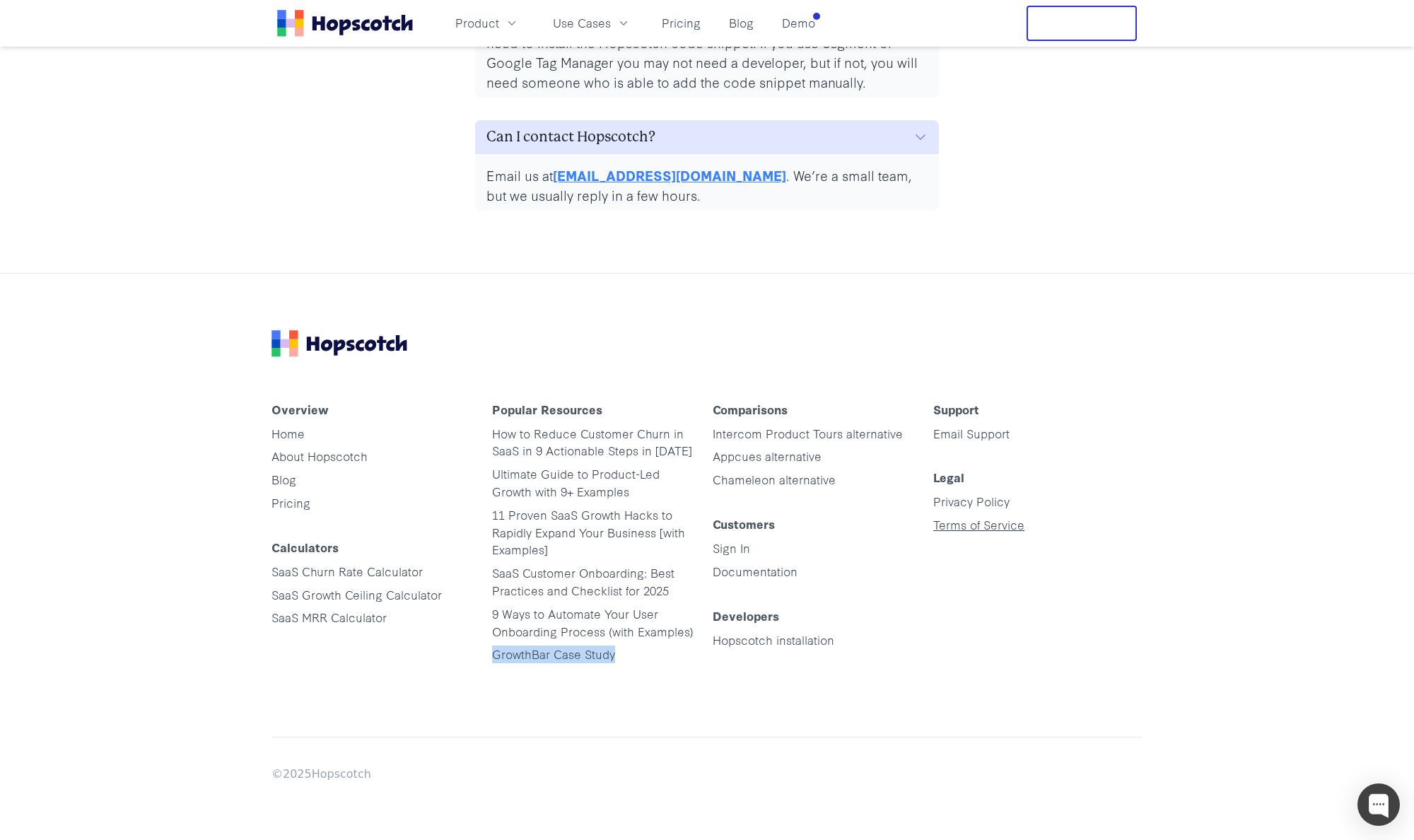
click at [968, 529] on link "Terms of Service" at bounding box center [979, 524] width 91 height 16
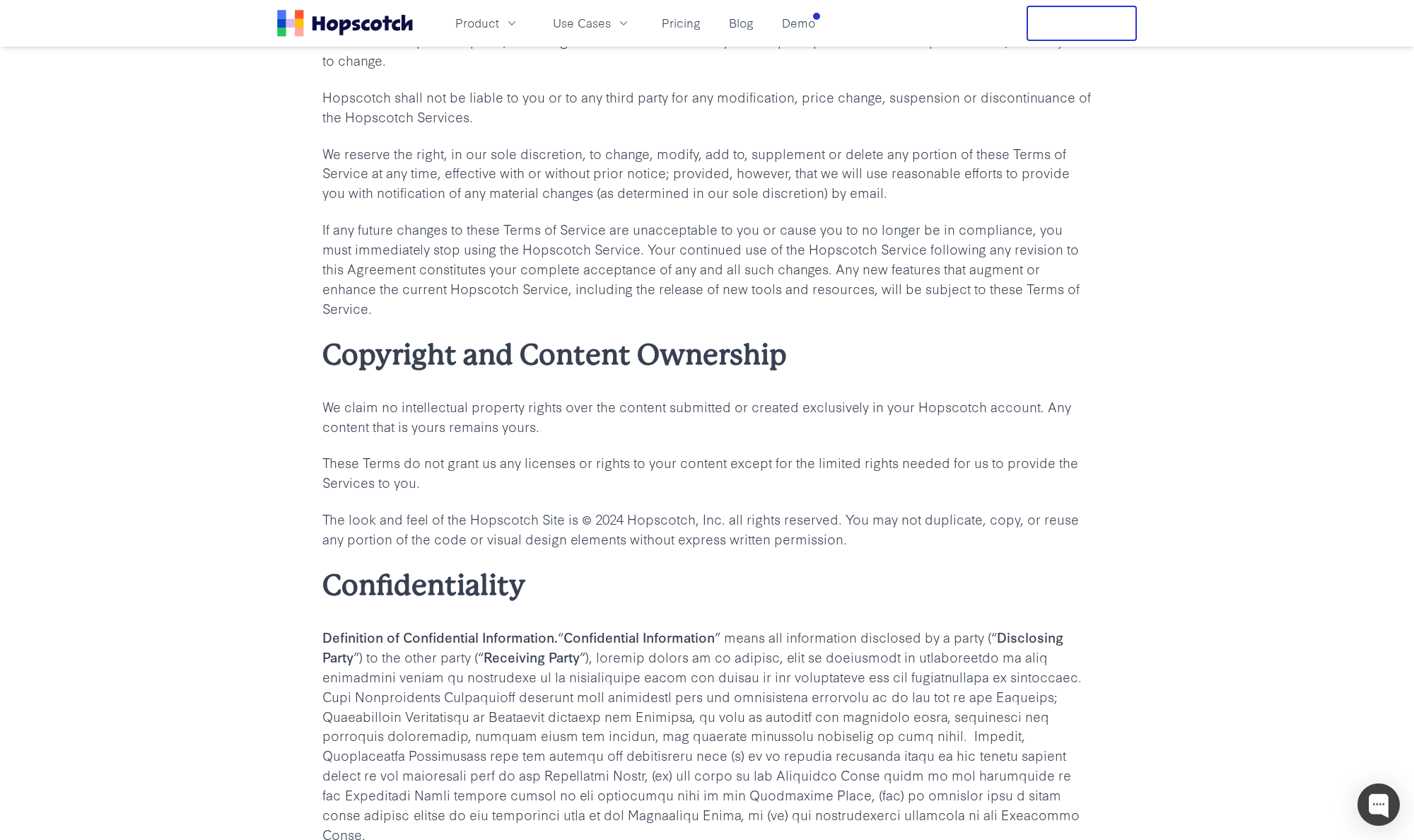
scroll to position [3200, 0]
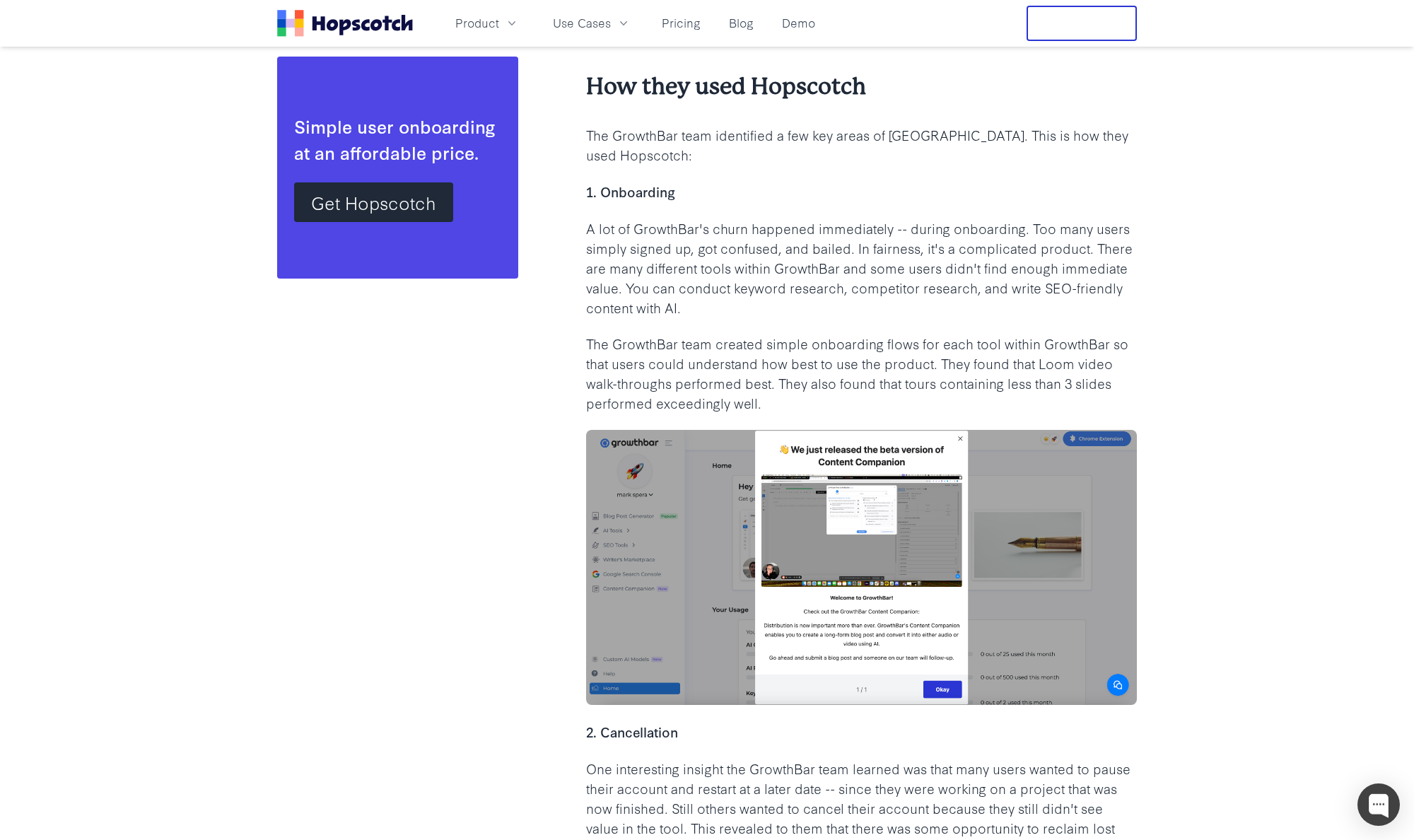
scroll to position [1553, 0]
click at [652, 127] on p "The GrowthBar team identified a few key areas of [GEOGRAPHIC_DATA]. This is how…" at bounding box center [861, 147] width 551 height 39
copy p "GrowthBar"
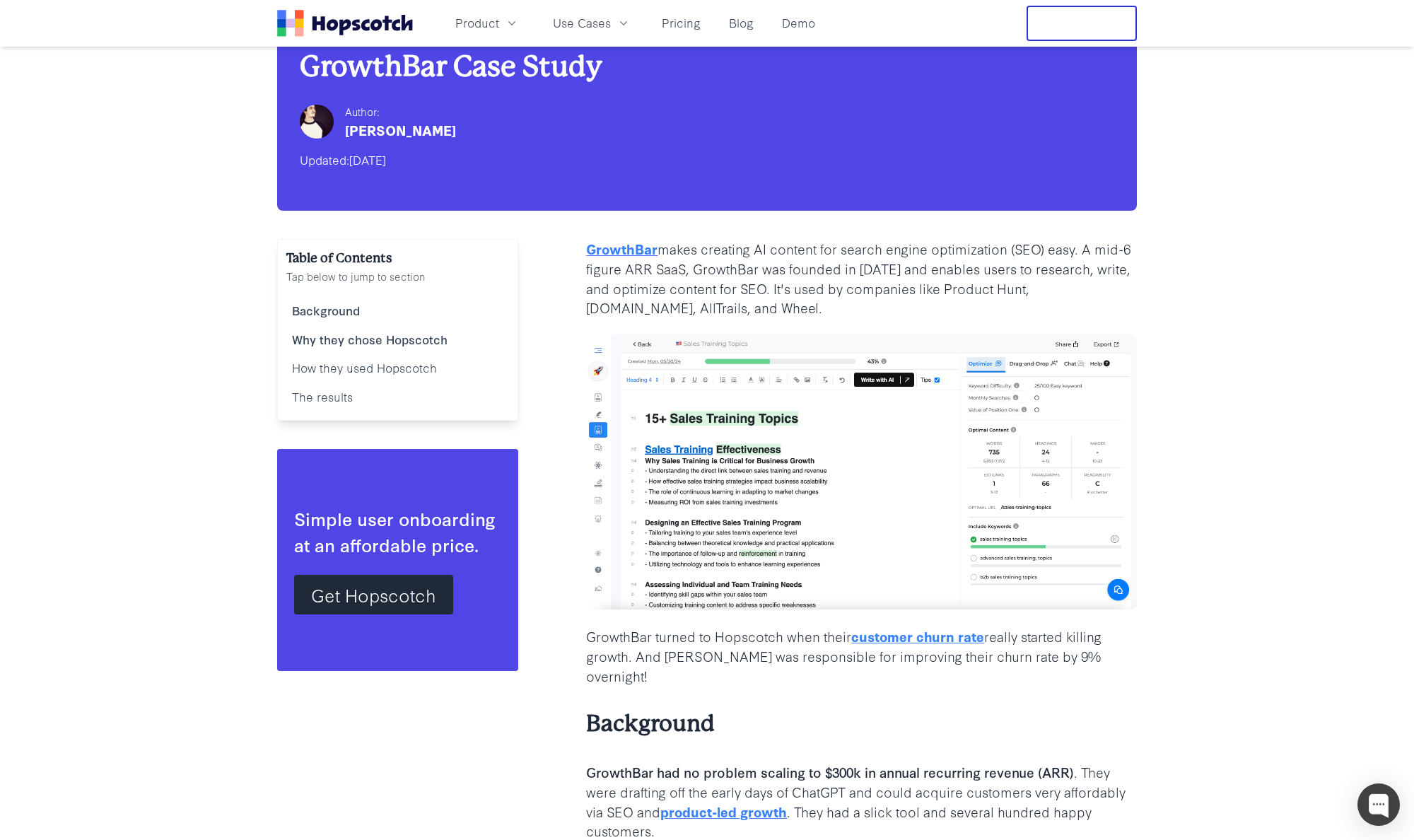
scroll to position [18, 0]
